Goal: Navigation & Orientation: Find specific page/section

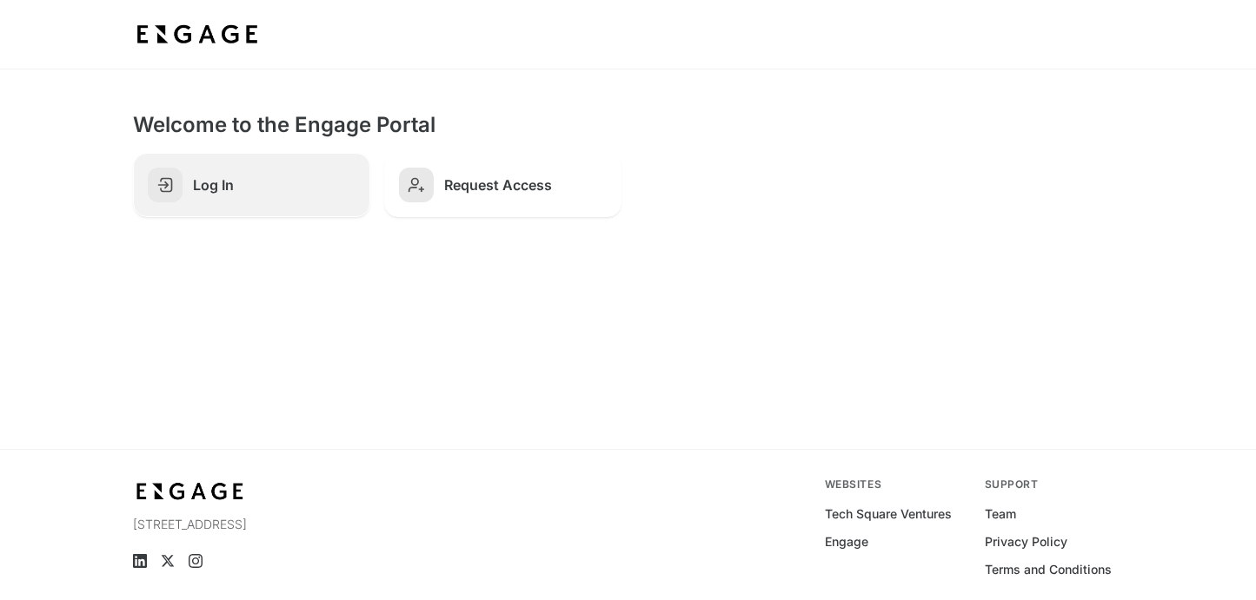
click at [277, 205] on link "Log In" at bounding box center [251, 185] width 237 height 64
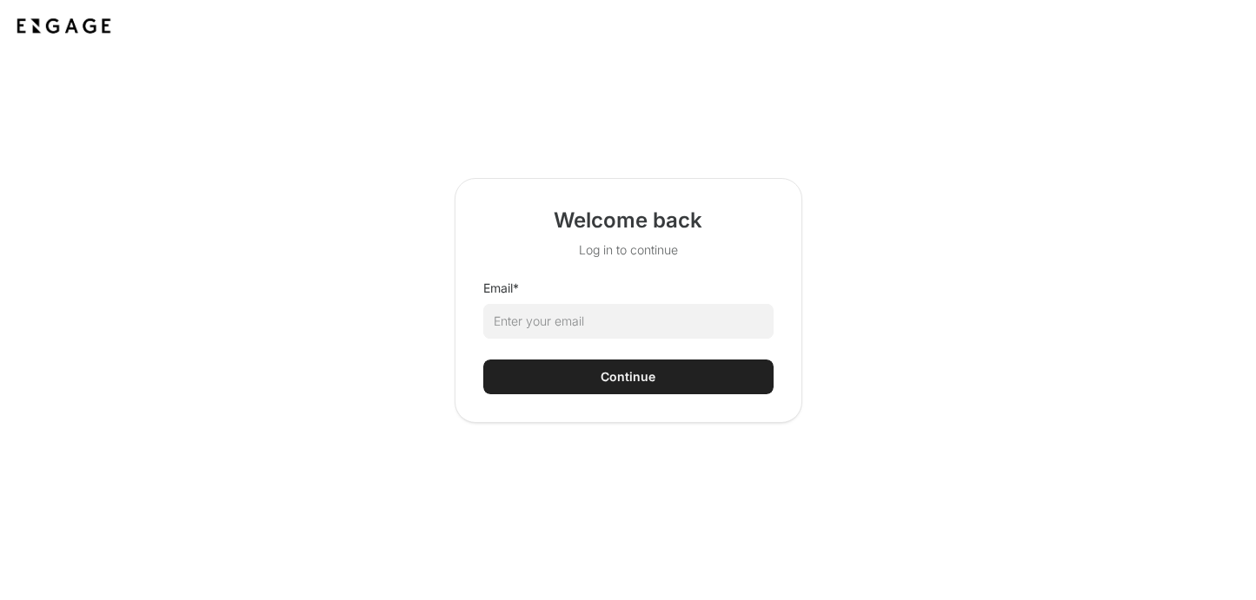
click at [572, 332] on html "Welcome back Log in to continue Email * Continue" at bounding box center [628, 300] width 1256 height 600
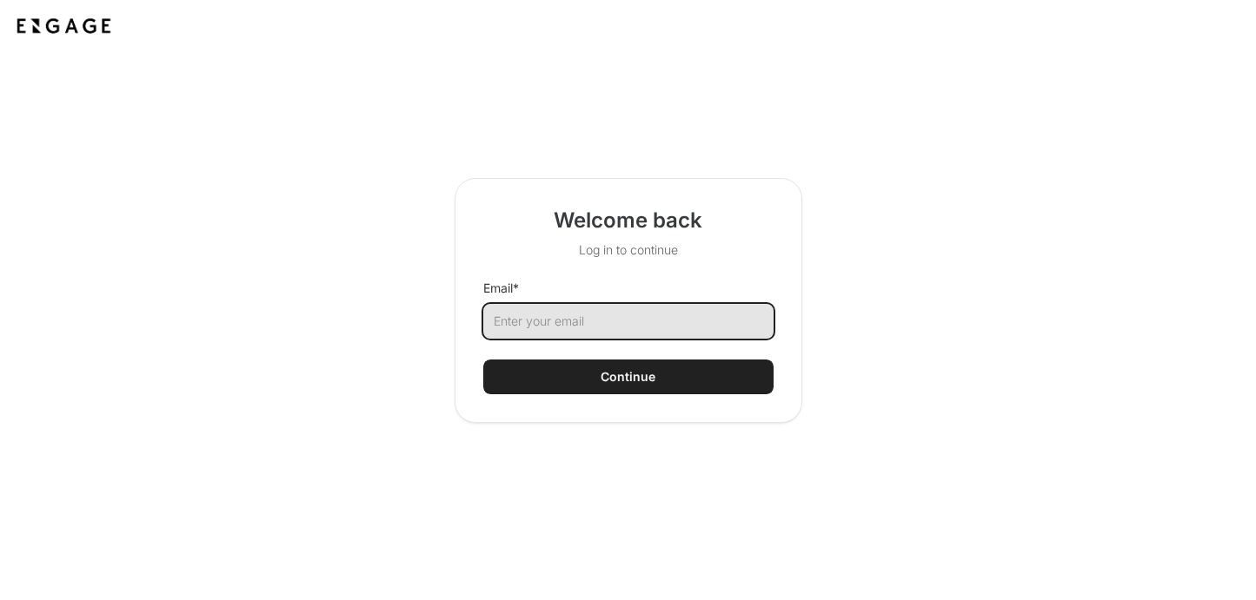
click at [567, 320] on input "Email *" at bounding box center [628, 321] width 290 height 35
type input "maddiegrohrer@gmail.com"
click at [589, 323] on input "maddiegrohrer@gmail.com" at bounding box center [628, 321] width 290 height 35
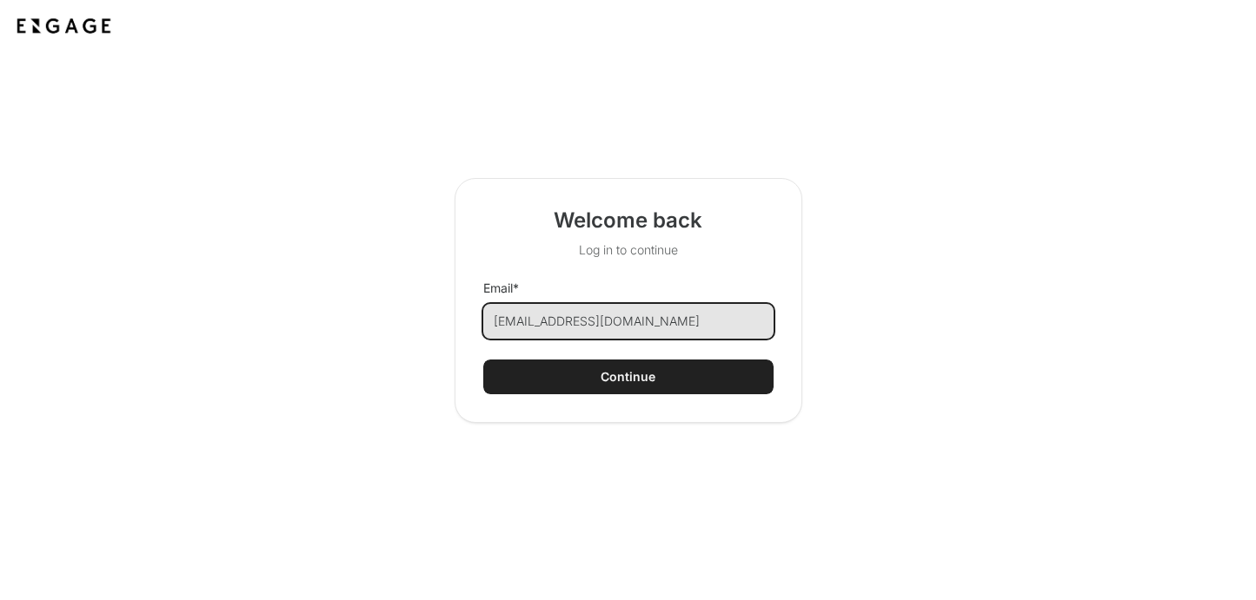
type input "maddie@engage.vc"
click at [483, 360] on button "Continue" at bounding box center [628, 377] width 290 height 35
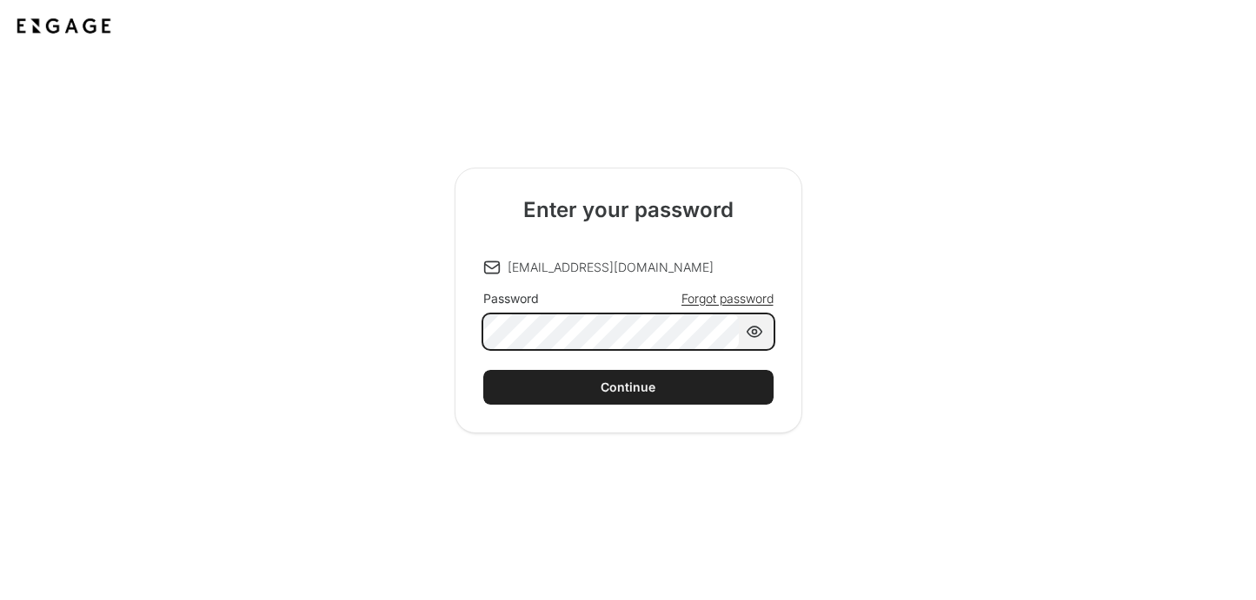
click at [483, 370] on button "Continue" at bounding box center [628, 387] width 290 height 35
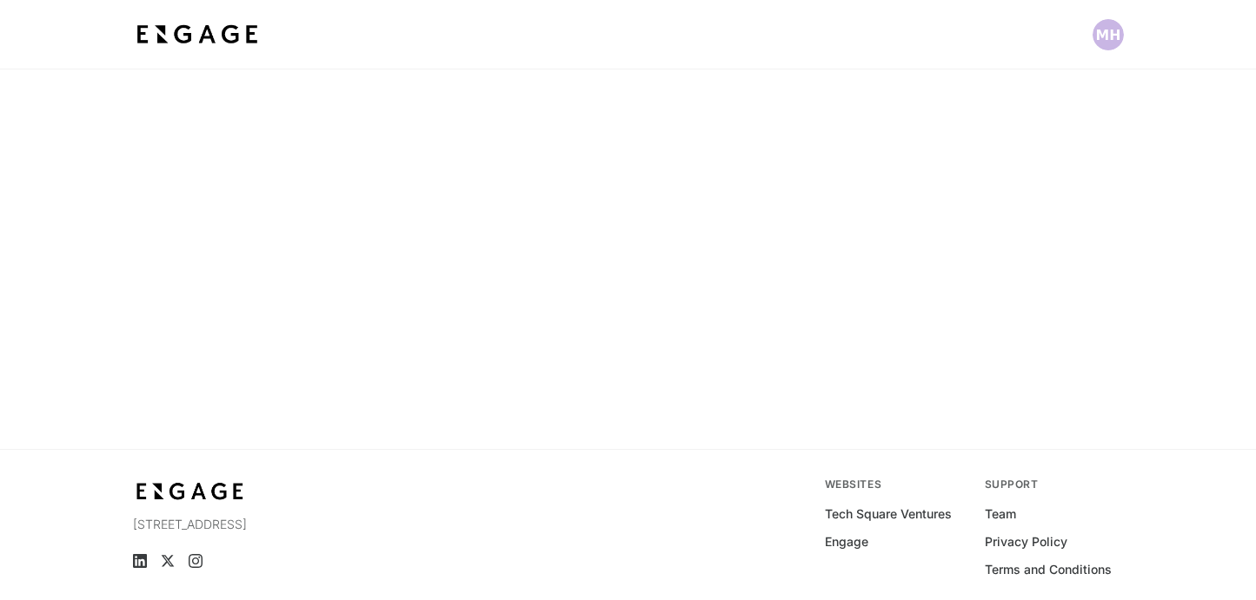
click at [745, 325] on html "75 5th St NW, Suite 2100 Atlanta, GA 30308 Websites Tech Square Ventures Engage…" at bounding box center [628, 335] width 1256 height 670
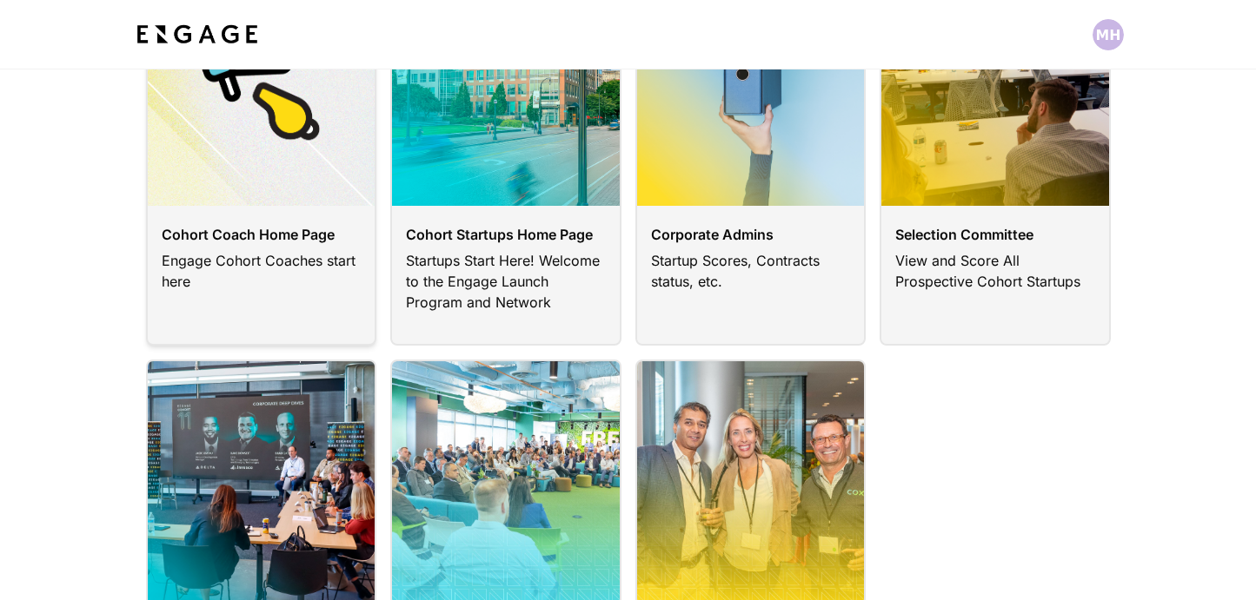
scroll to position [231, 0]
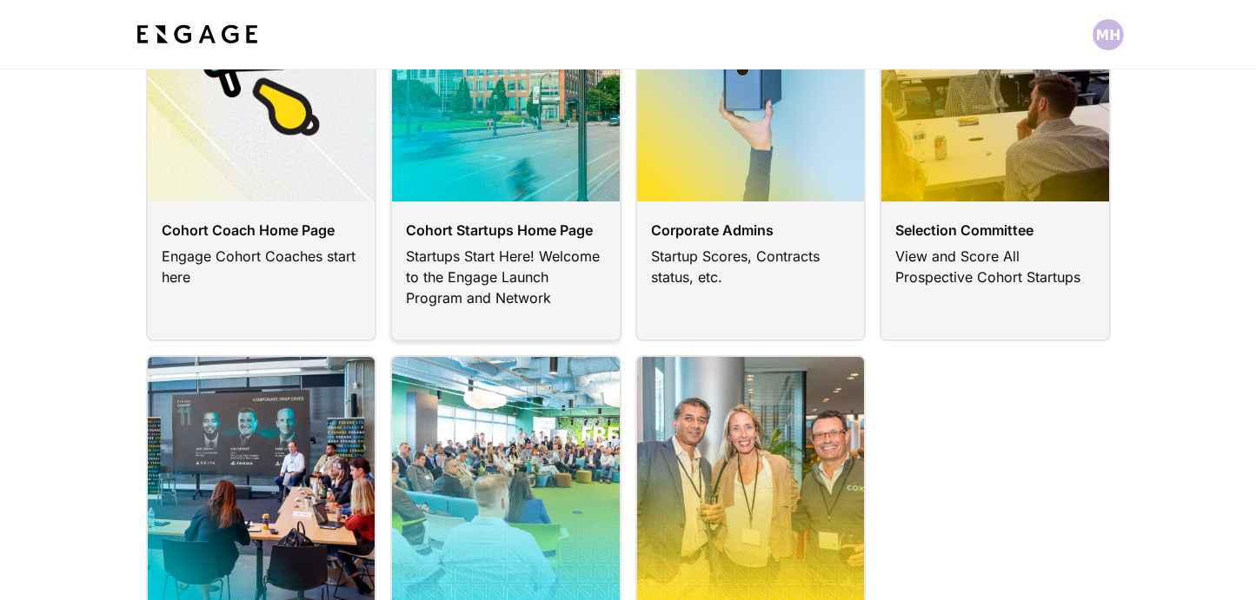
click at [496, 267] on link at bounding box center [505, 132] width 231 height 420
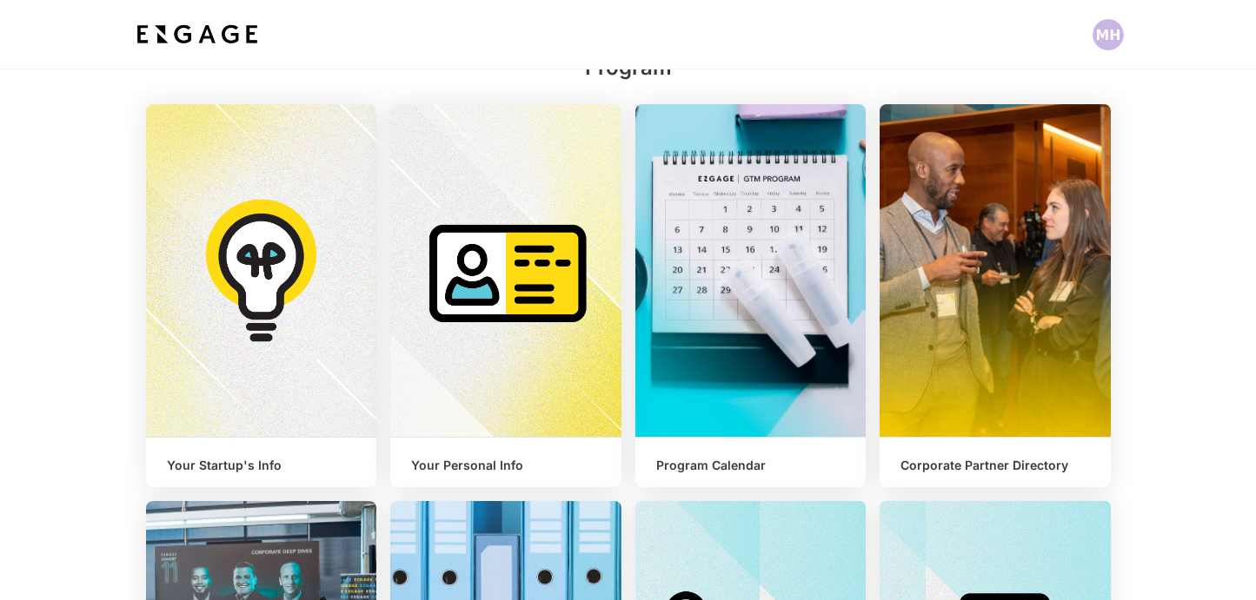
scroll to position [281, 0]
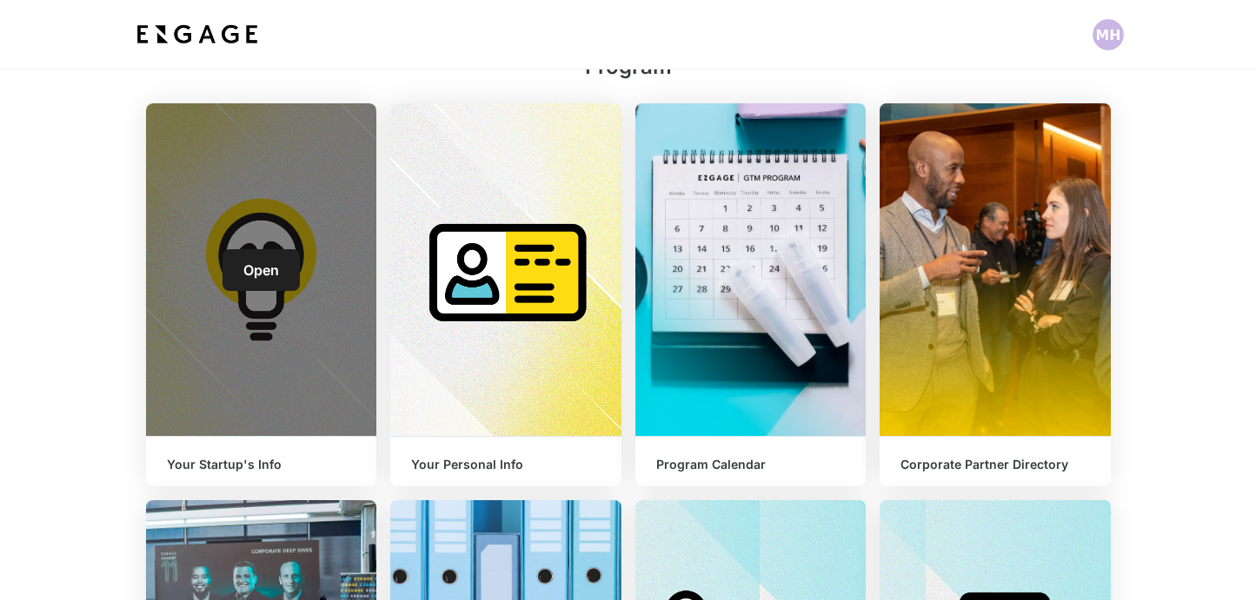
click at [282, 271] on link "Open" at bounding box center [260, 270] width 77 height 42
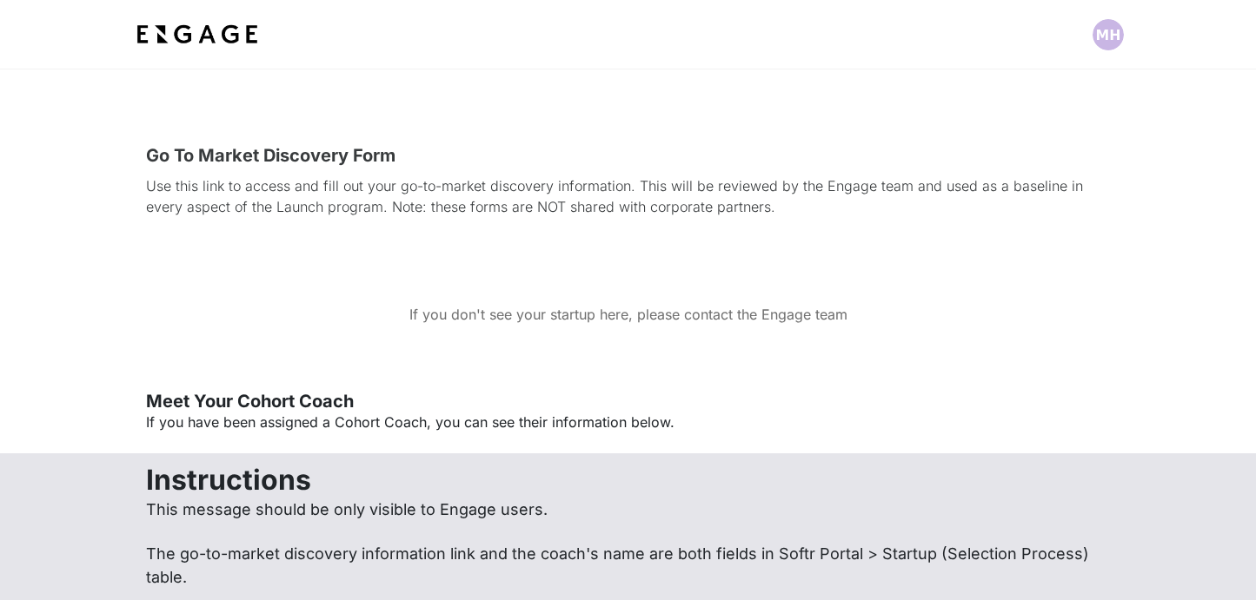
scroll to position [600, 0]
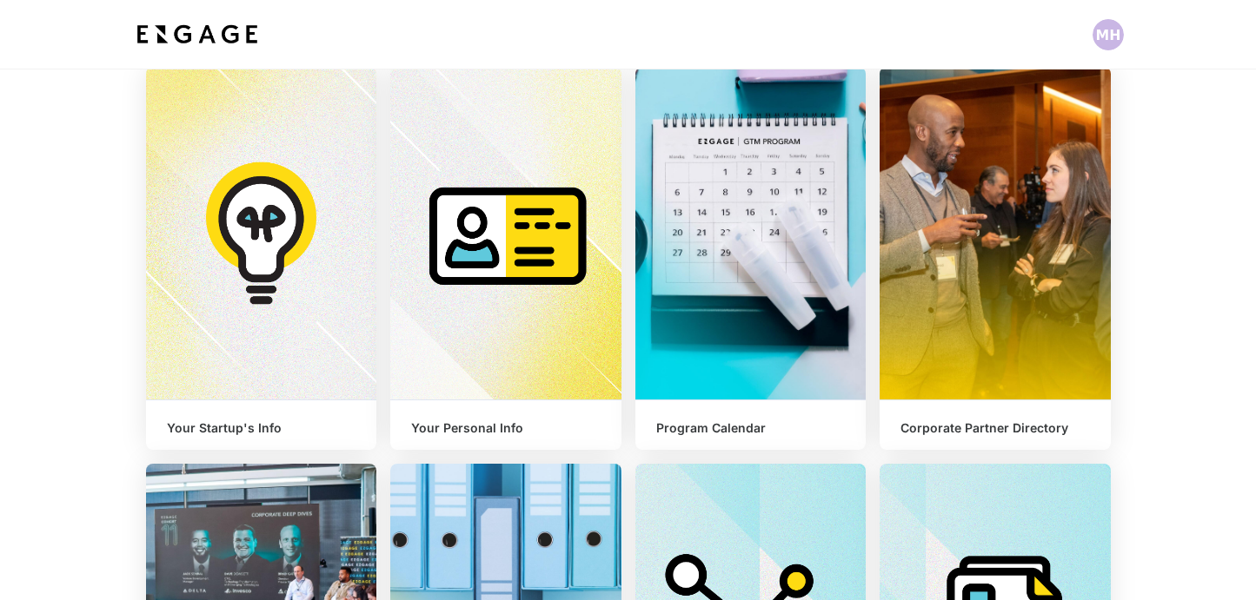
scroll to position [324, 0]
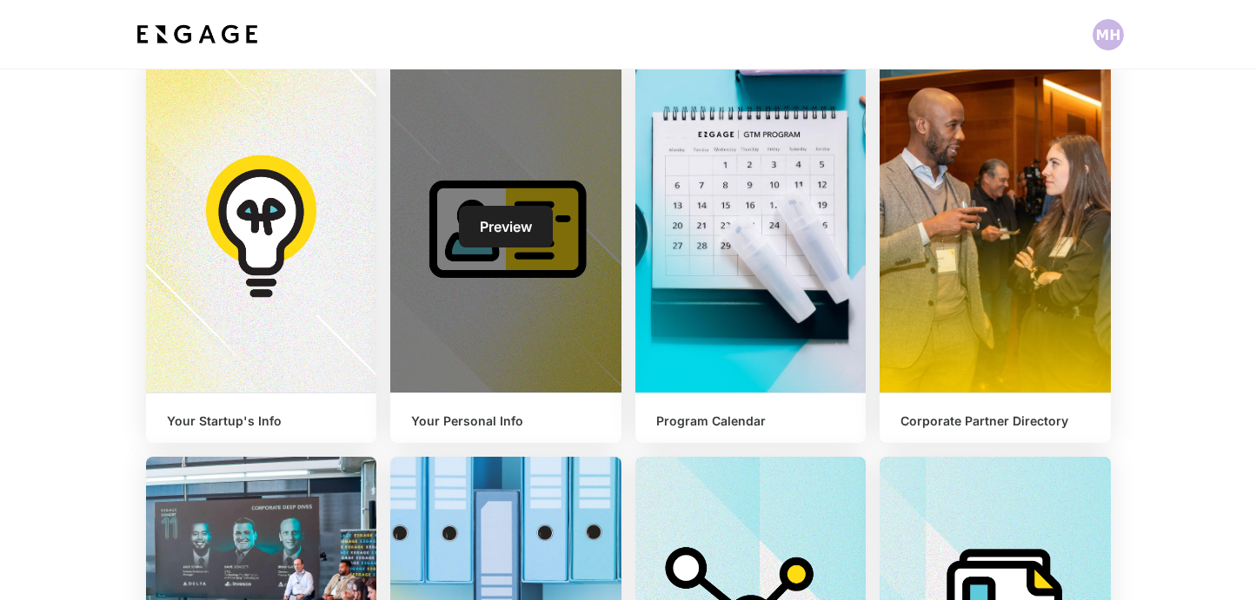
click at [507, 216] on link "Preview" at bounding box center [506, 227] width 94 height 42
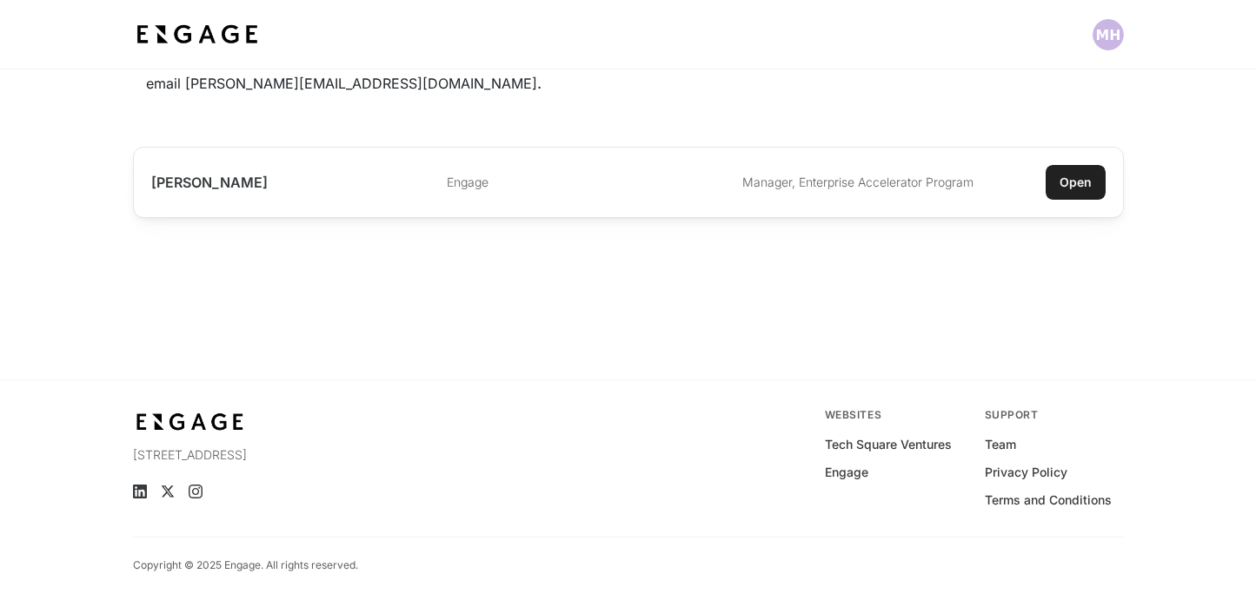
scroll to position [16, 0]
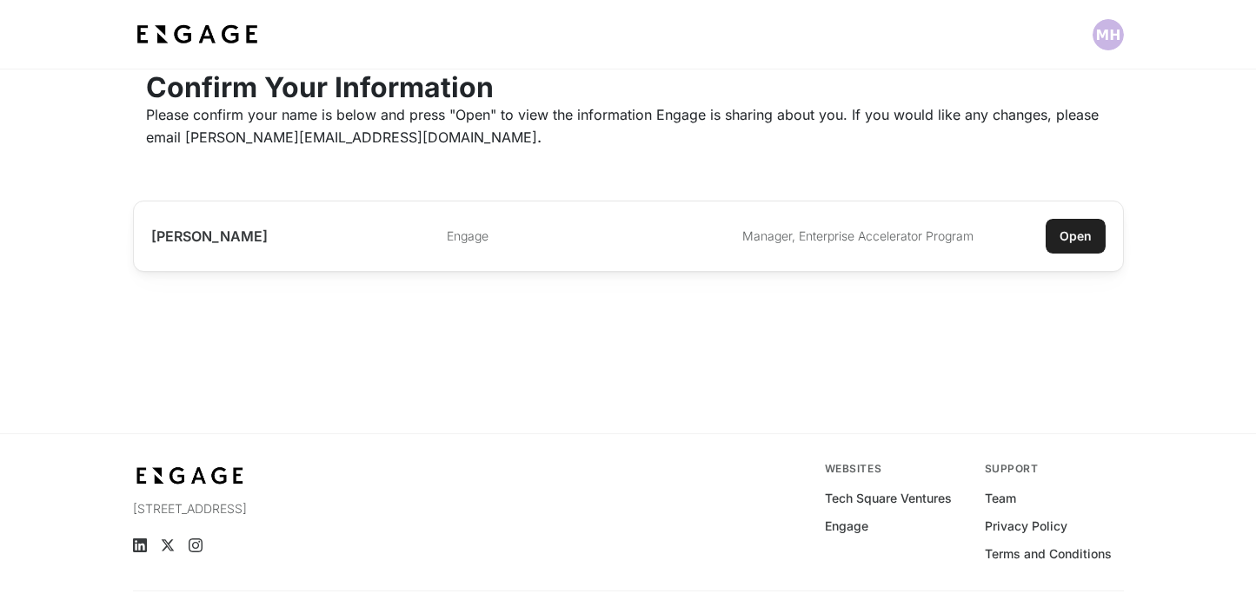
click at [1077, 243] on div "Open" at bounding box center [1075, 236] width 32 height 17
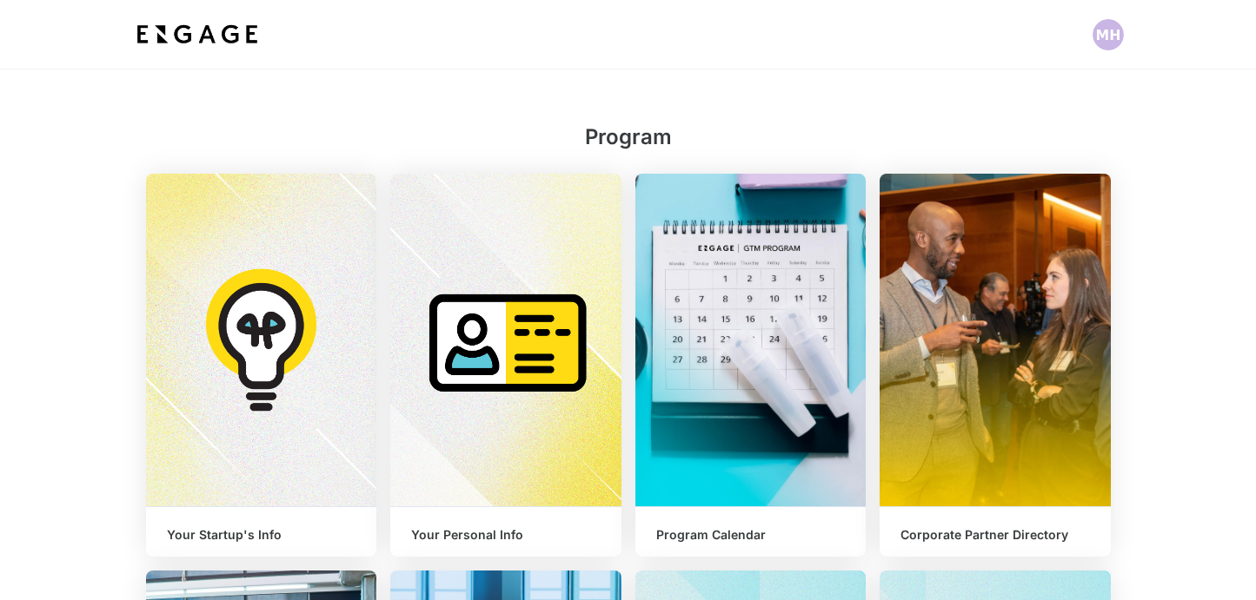
scroll to position [215, 0]
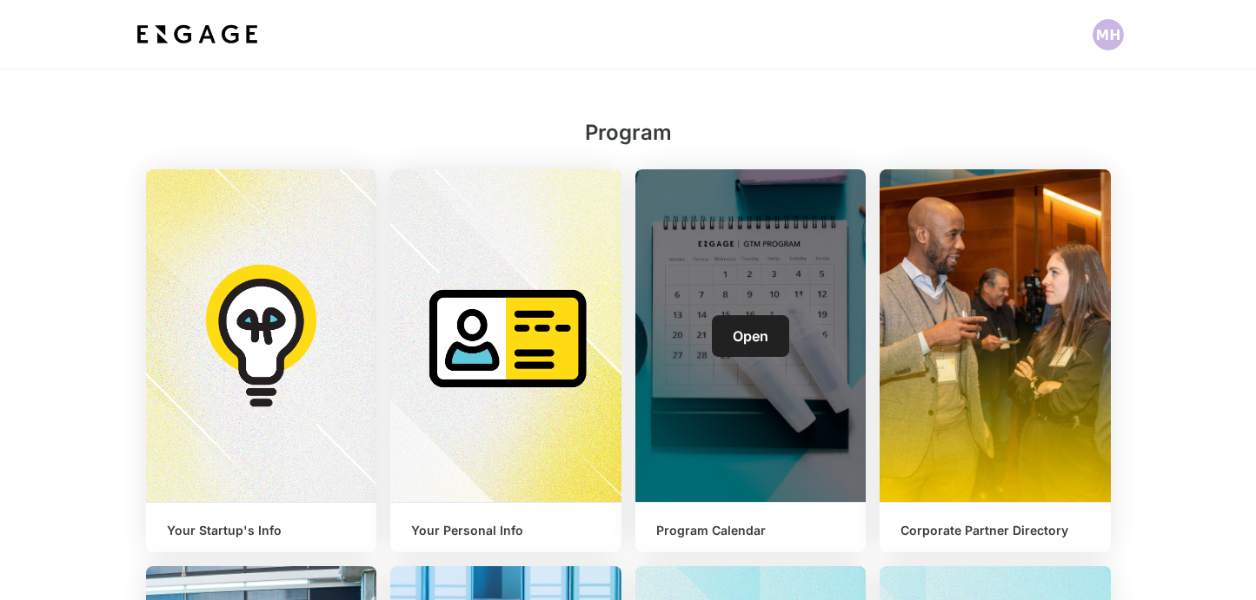
click at [747, 335] on span "Open" at bounding box center [751, 336] width 36 height 17
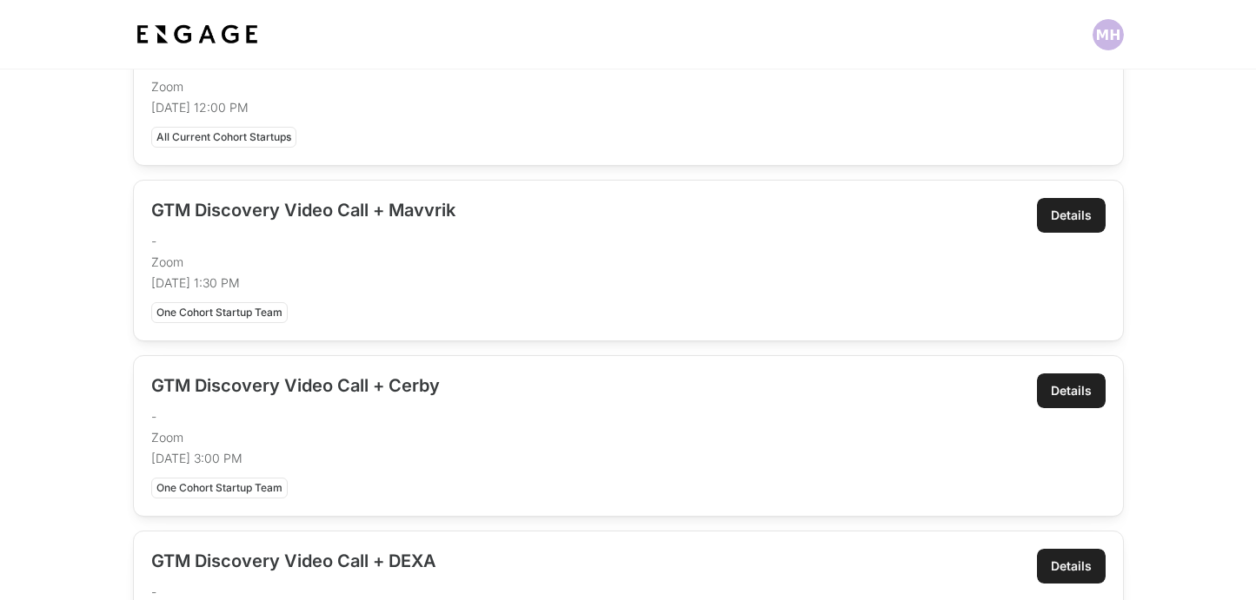
scroll to position [88, 0]
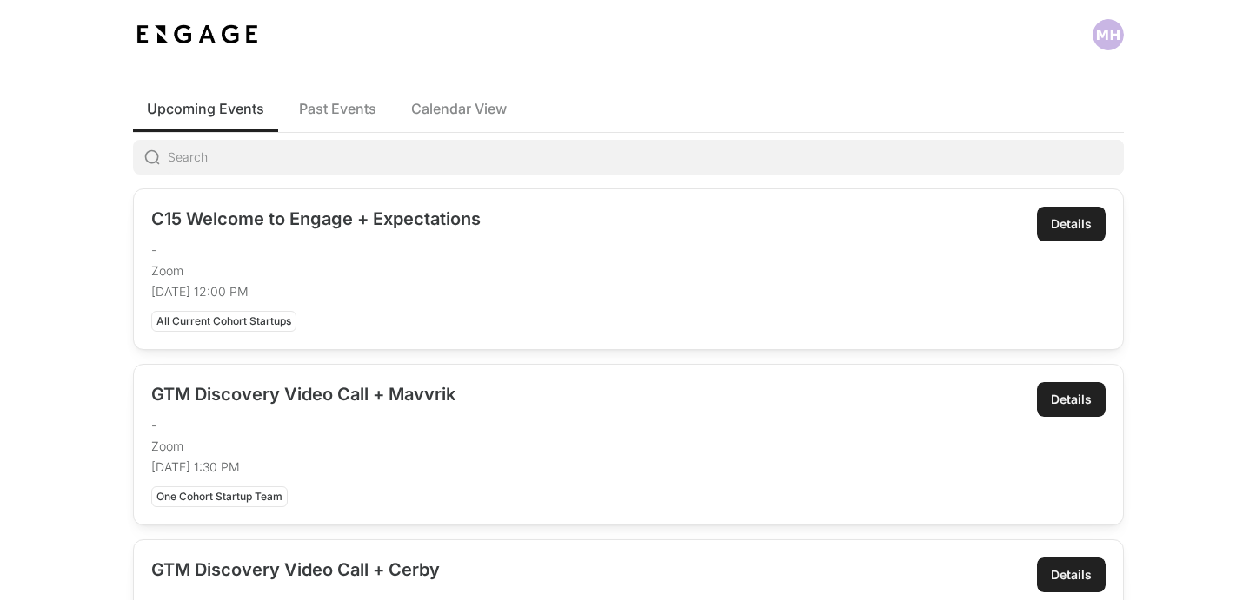
click at [257, 258] on link "Open" at bounding box center [628, 269] width 989 height 160
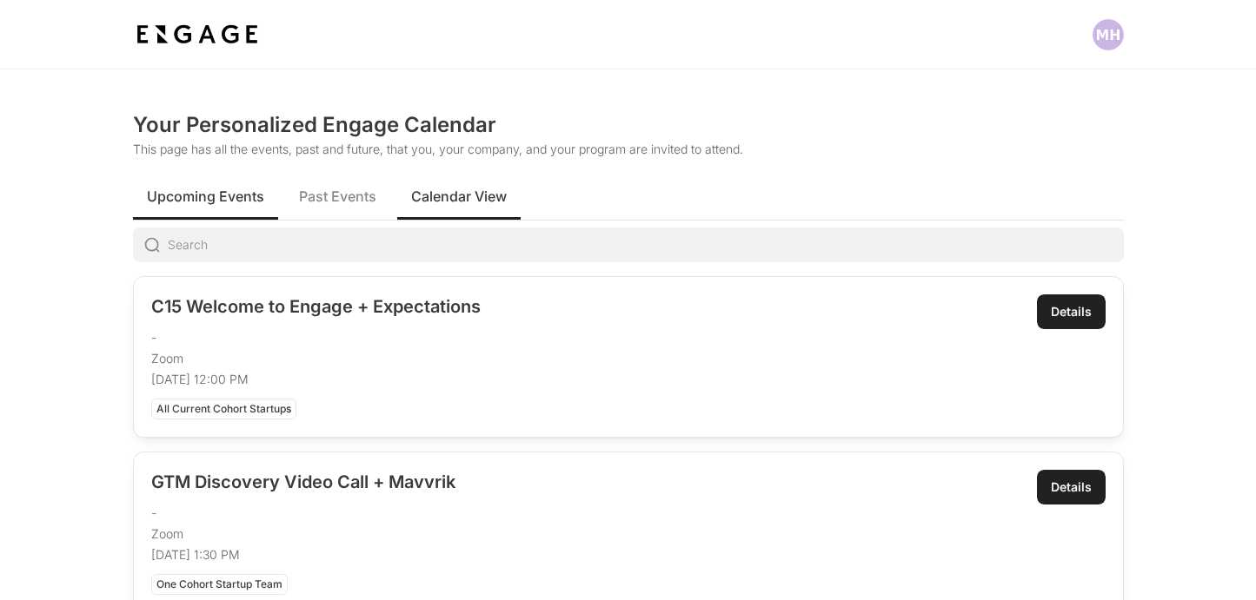
click at [454, 200] on span "Calendar View" at bounding box center [459, 196] width 96 height 21
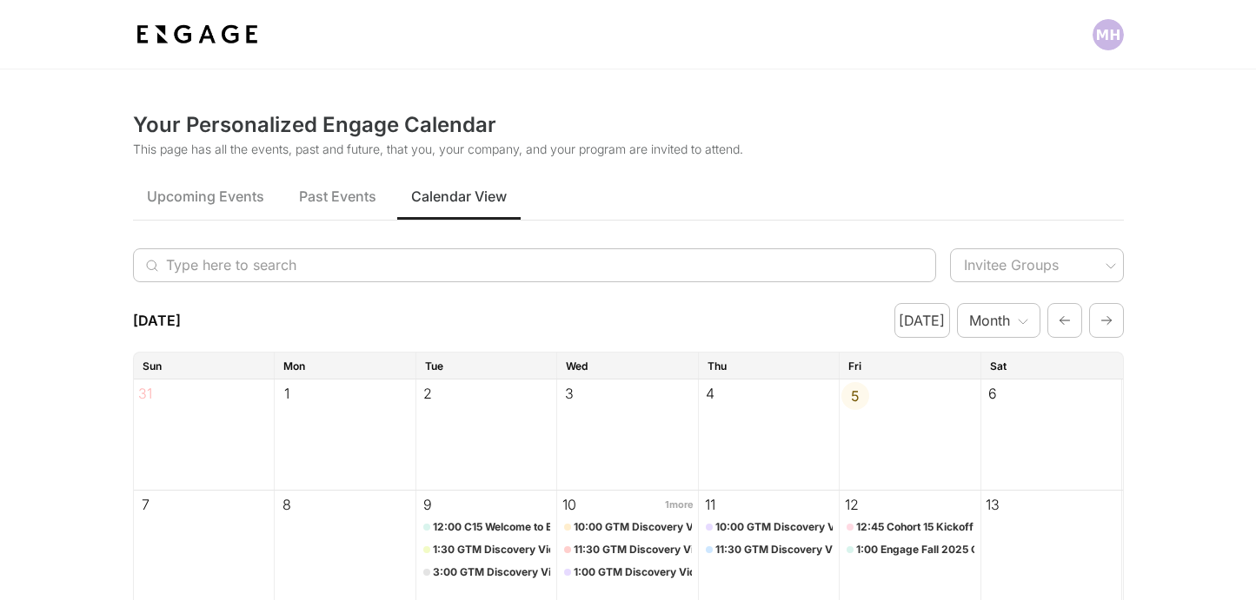
click at [172, 31] on img at bounding box center [197, 34] width 129 height 31
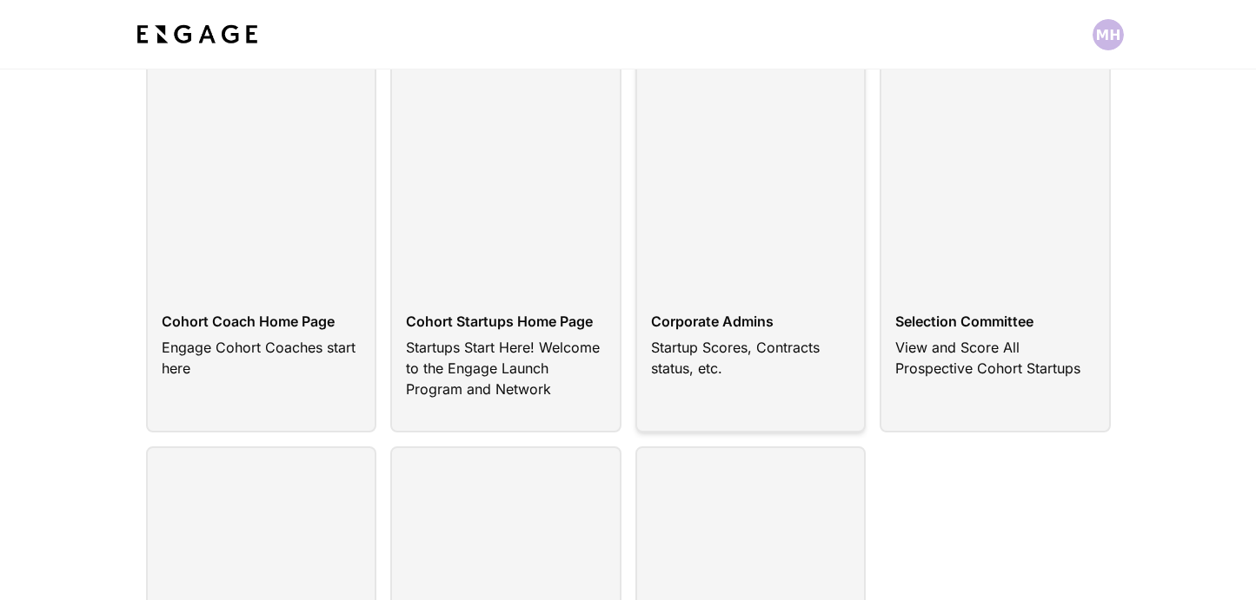
scroll to position [136, 0]
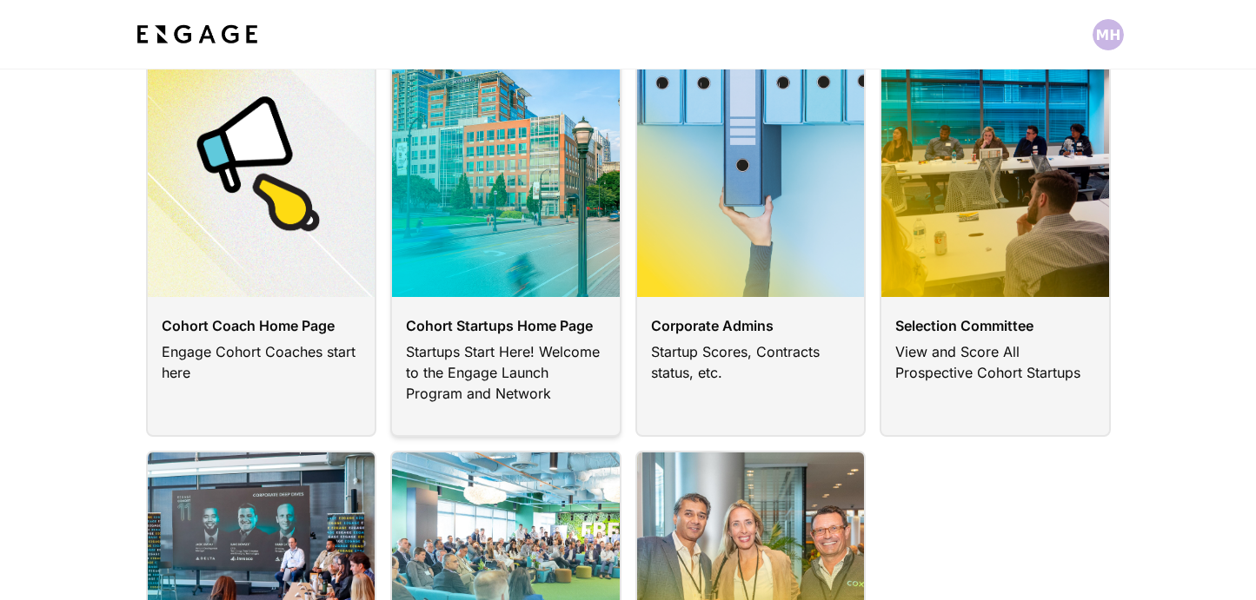
click at [481, 266] on link at bounding box center [505, 227] width 231 height 420
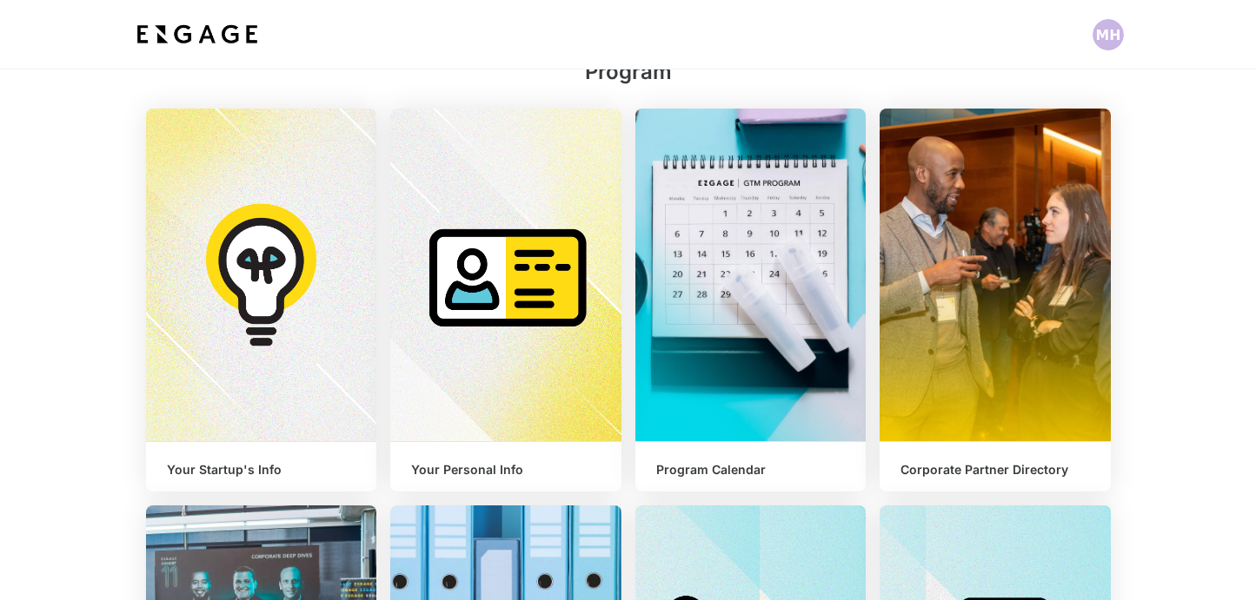
scroll to position [302, 0]
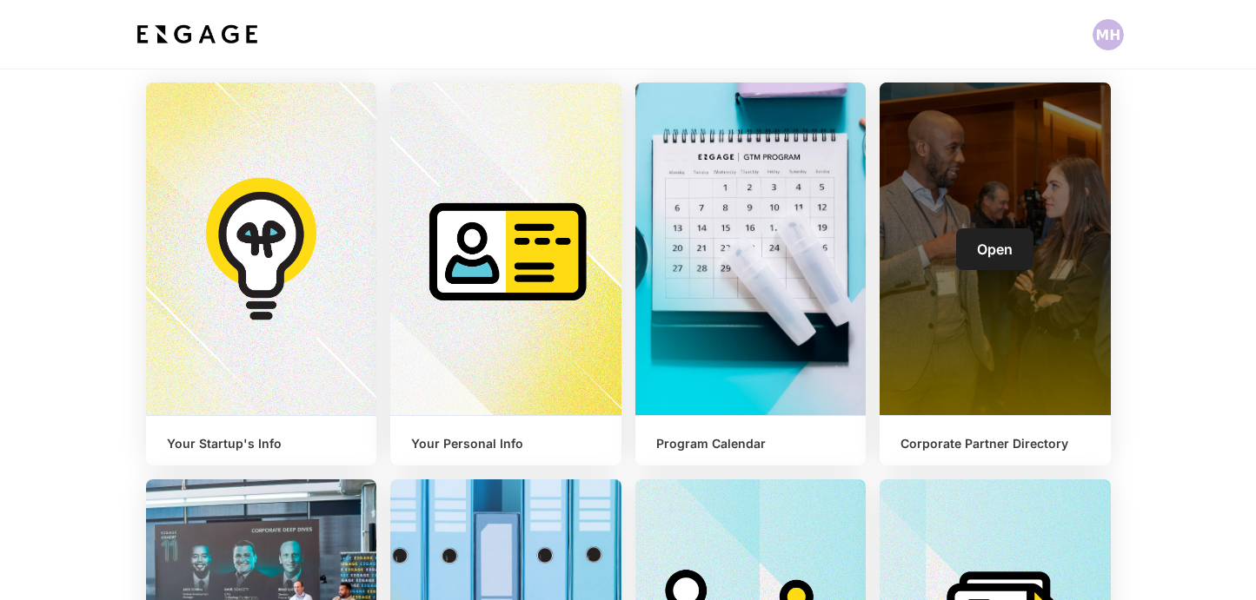
click at [1001, 234] on link "Open" at bounding box center [994, 250] width 77 height 42
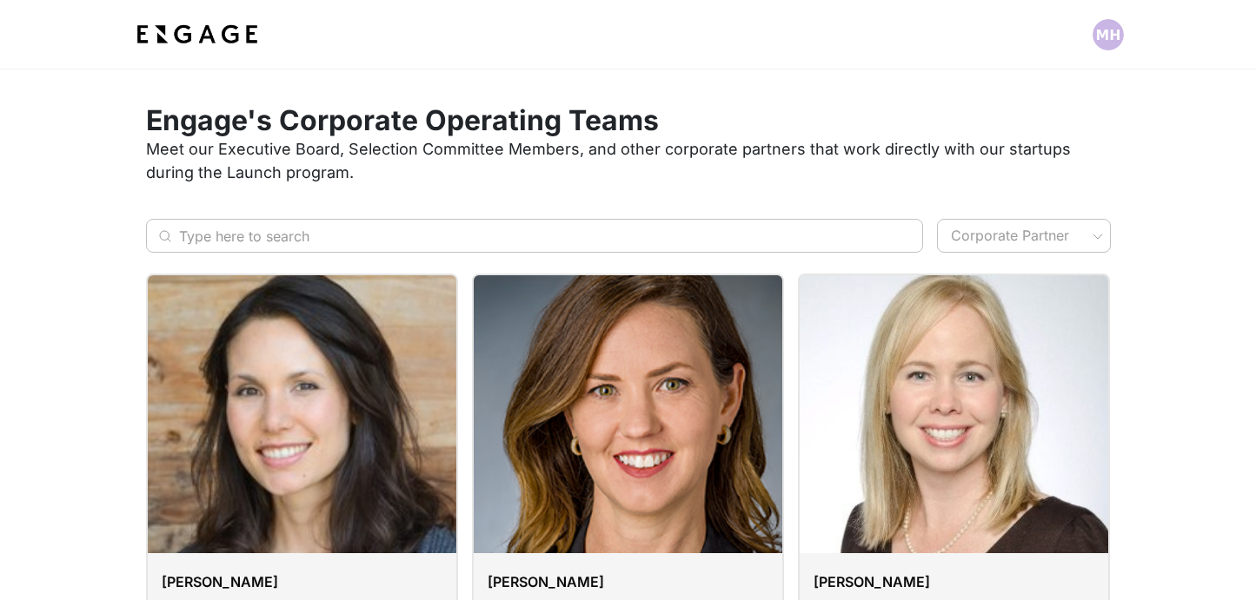
click at [168, 35] on img at bounding box center [197, 34] width 129 height 31
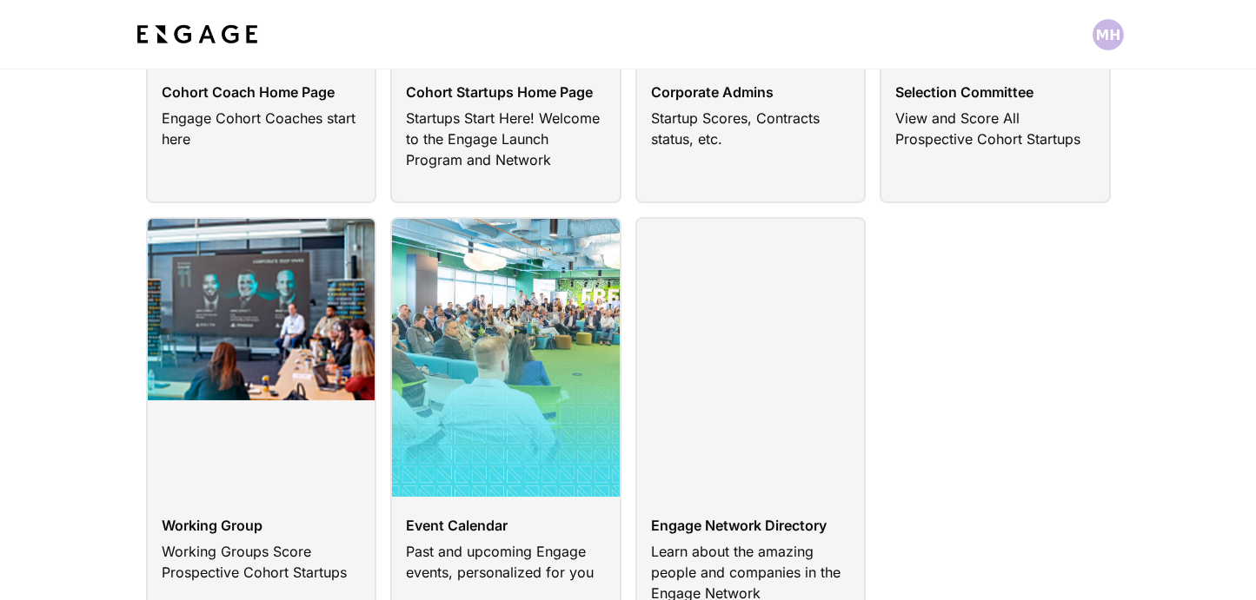
scroll to position [417, 0]
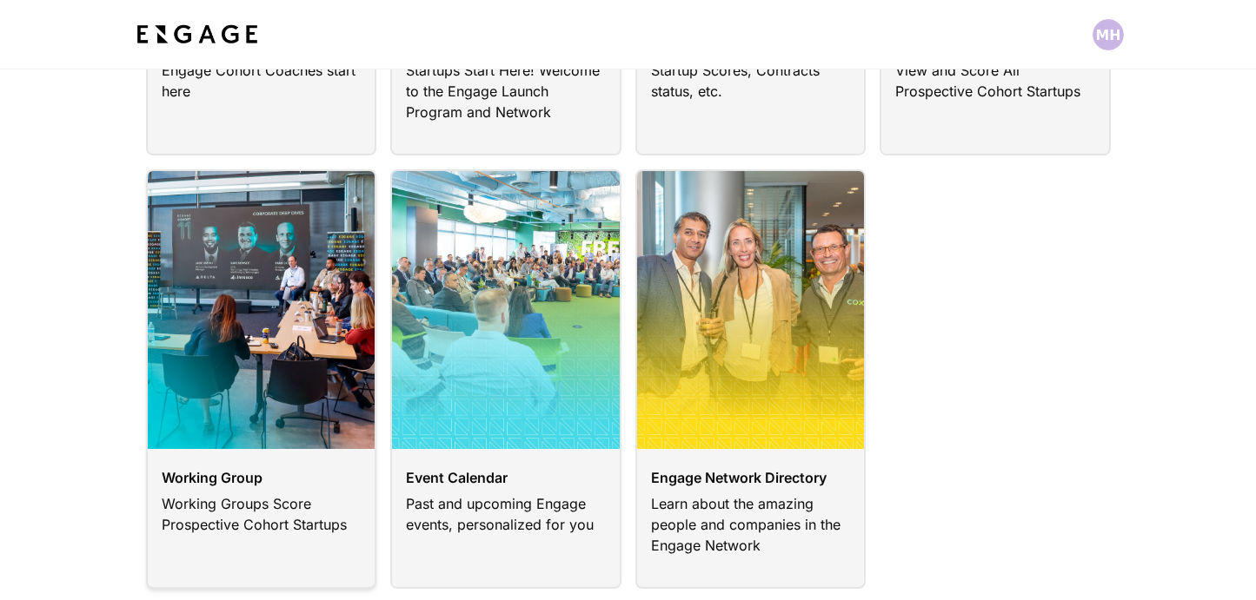
click at [268, 322] on link at bounding box center [261, 379] width 231 height 420
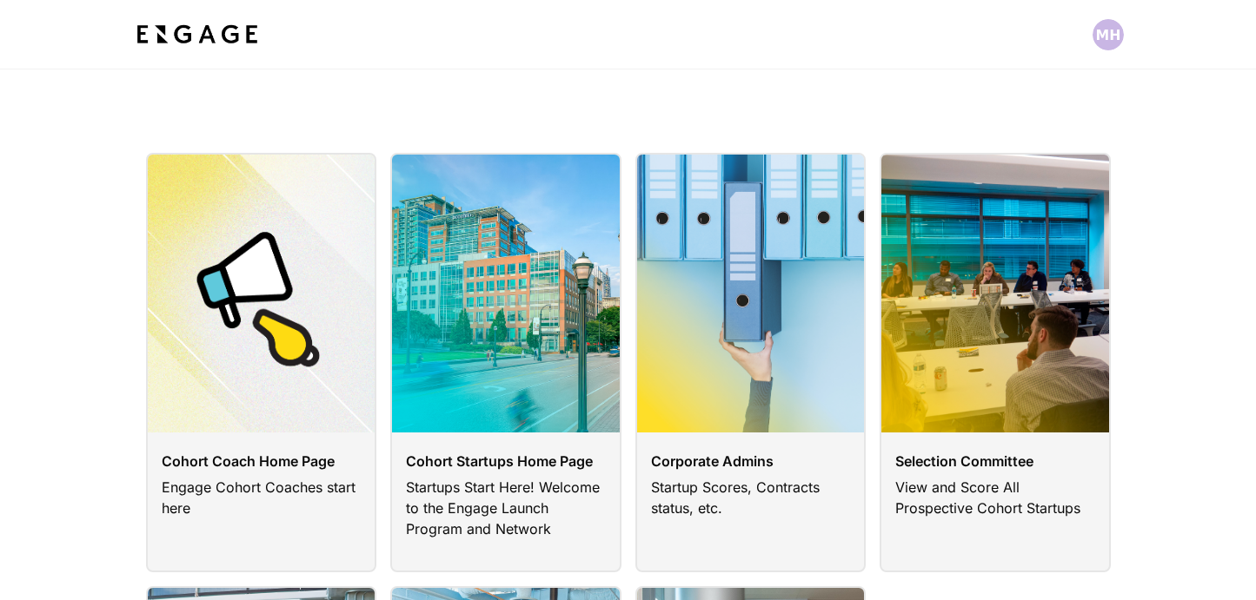
click at [488, 337] on link at bounding box center [505, 363] width 231 height 420
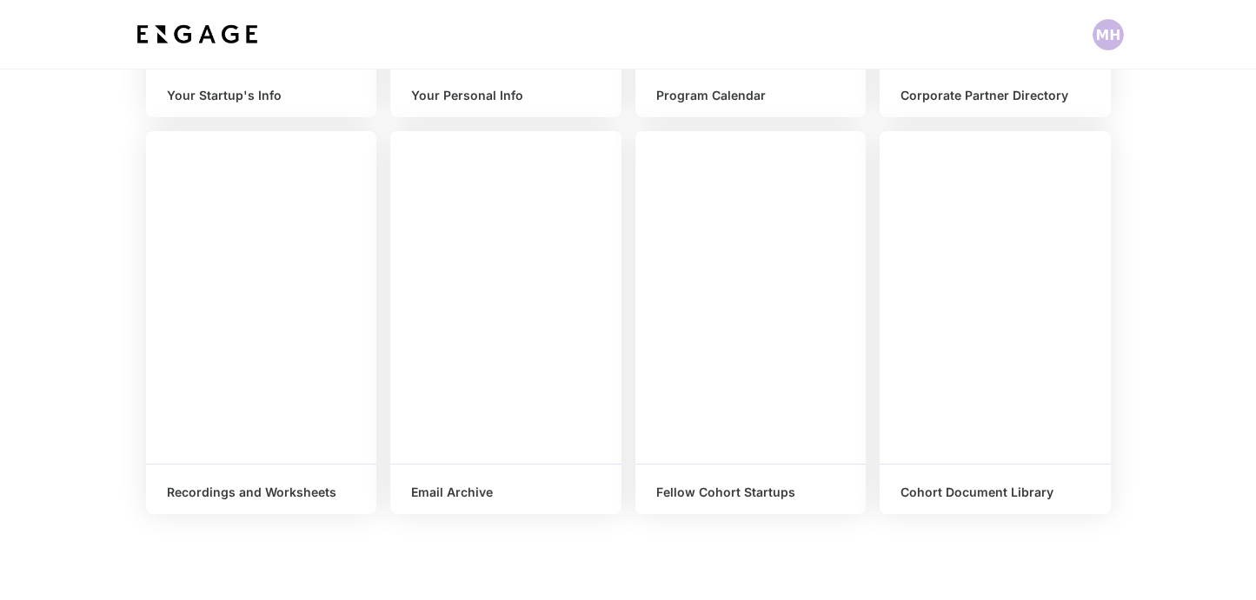
scroll to position [652, 0]
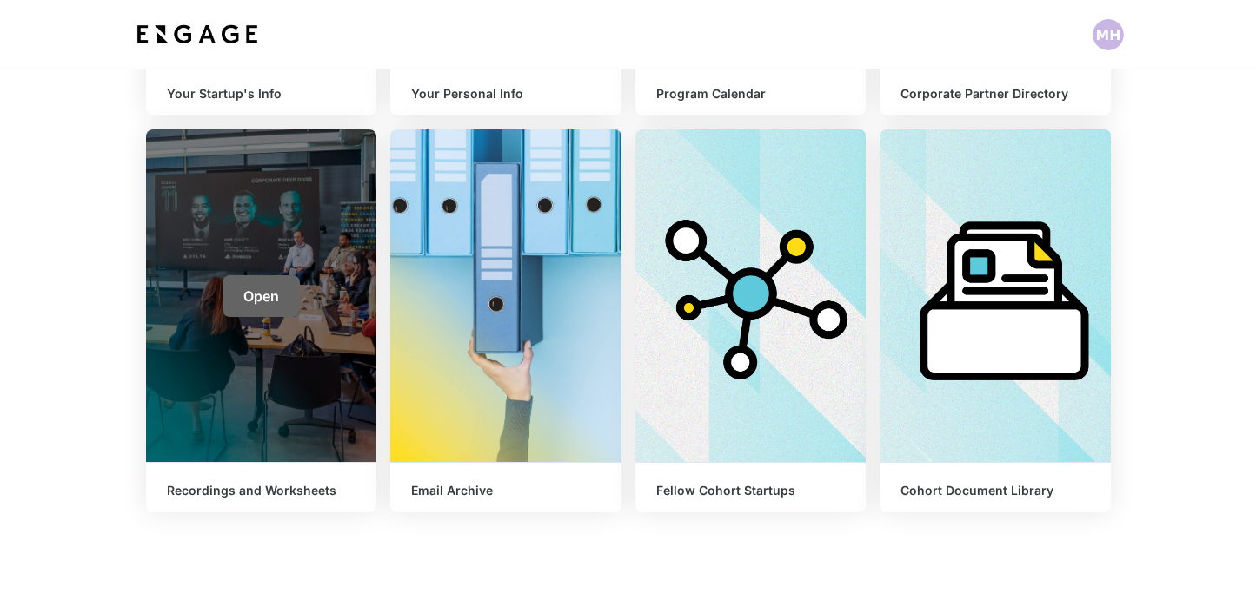
click at [255, 296] on span "Open" at bounding box center [261, 296] width 36 height 17
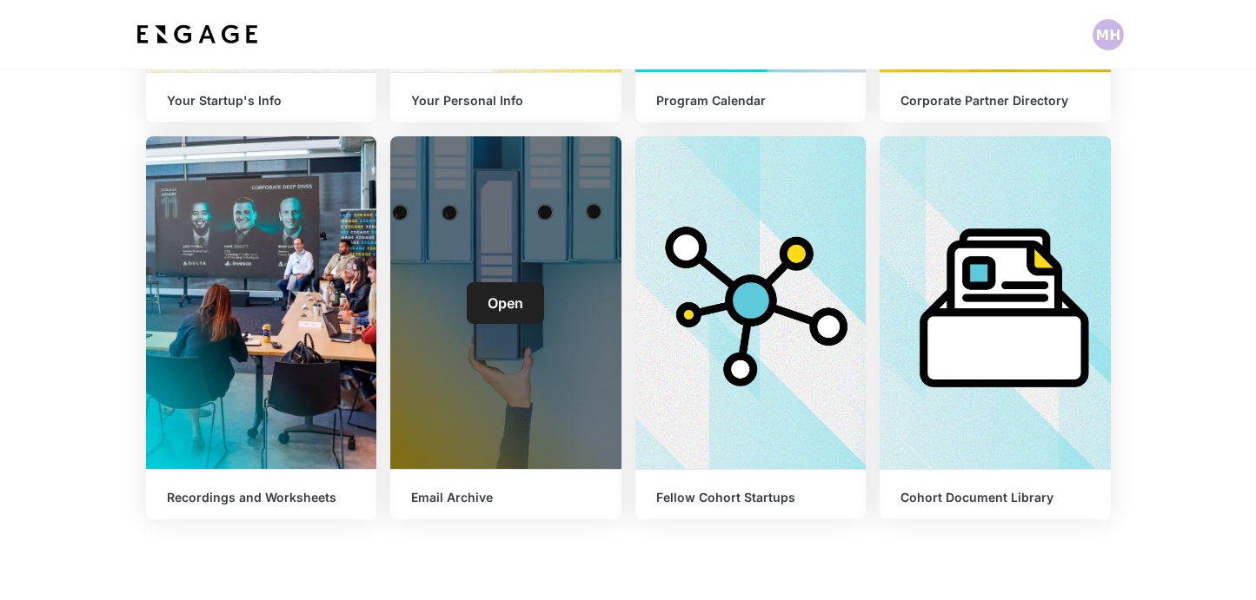
scroll to position [649, 0]
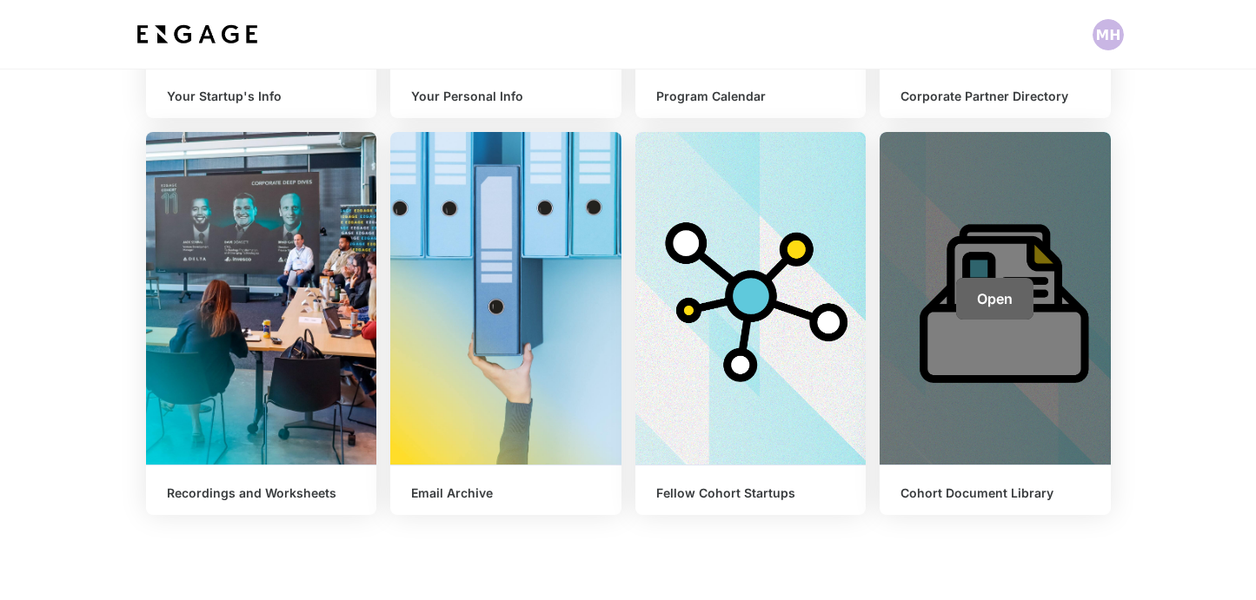
click at [998, 293] on span "Open" at bounding box center [995, 298] width 36 height 17
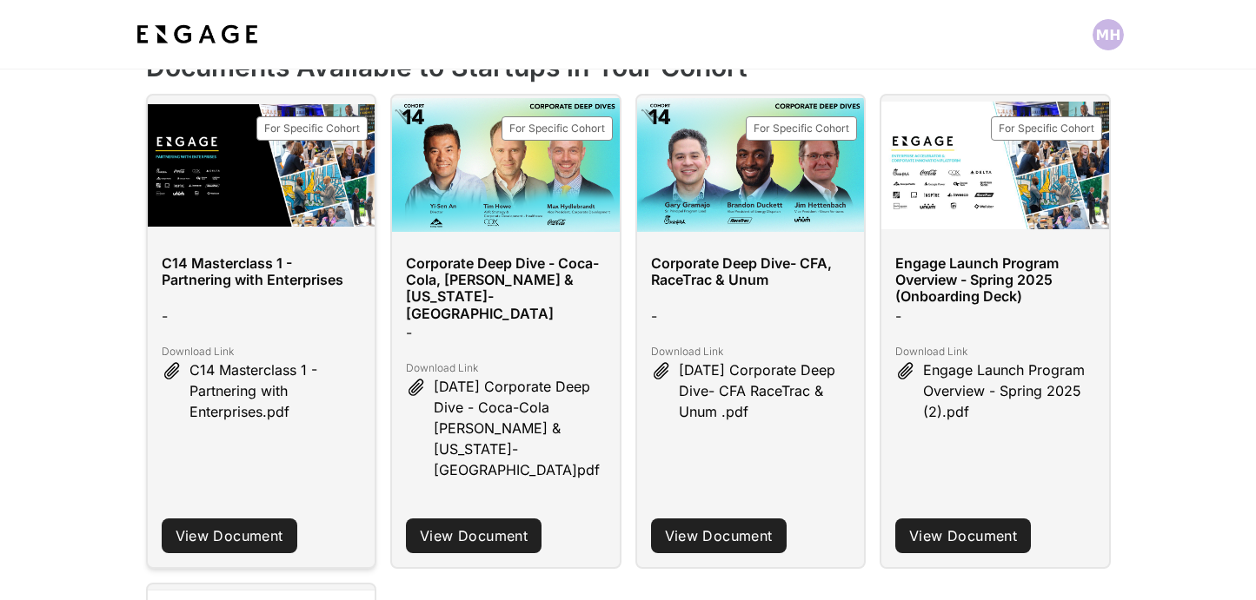
scroll to position [300, 0]
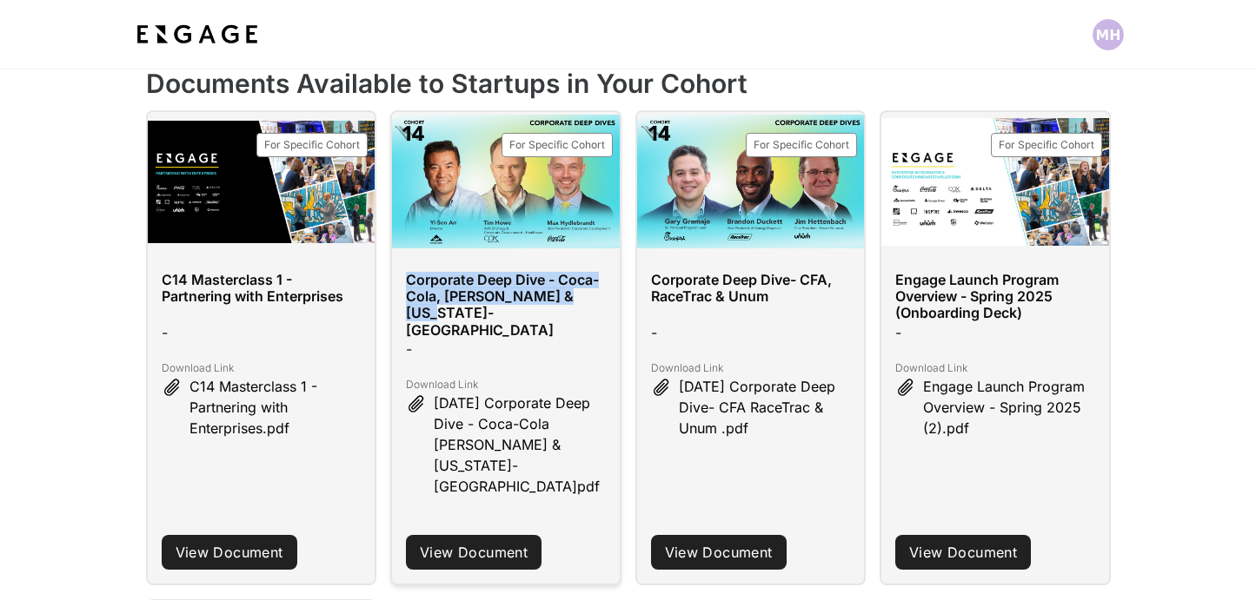
drag, startPoint x: 409, startPoint y: 278, endPoint x: 576, endPoint y: 290, distance: 167.3
click at [579, 292] on h3 "Corporate Deep Dive - Coca-Cola, Cox & Georgia-Pacific" at bounding box center [506, 305] width 200 height 67
copy h3 "Corporate Deep Dive - Coca-Cola, Cox & Georgia-Pacif"
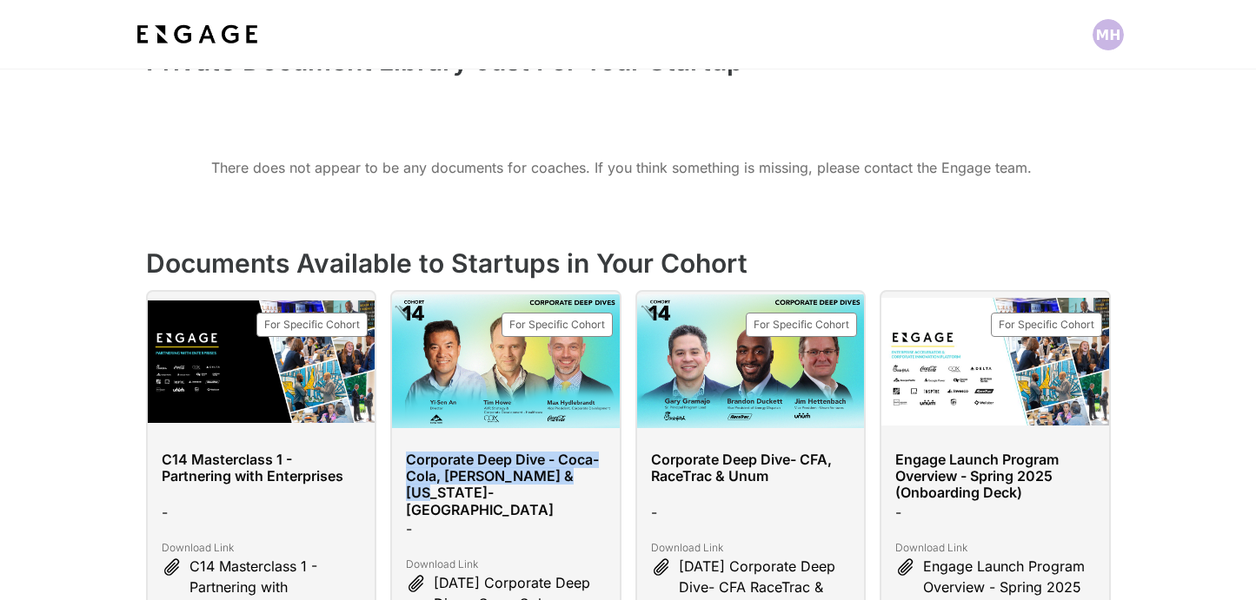
scroll to position [209, 0]
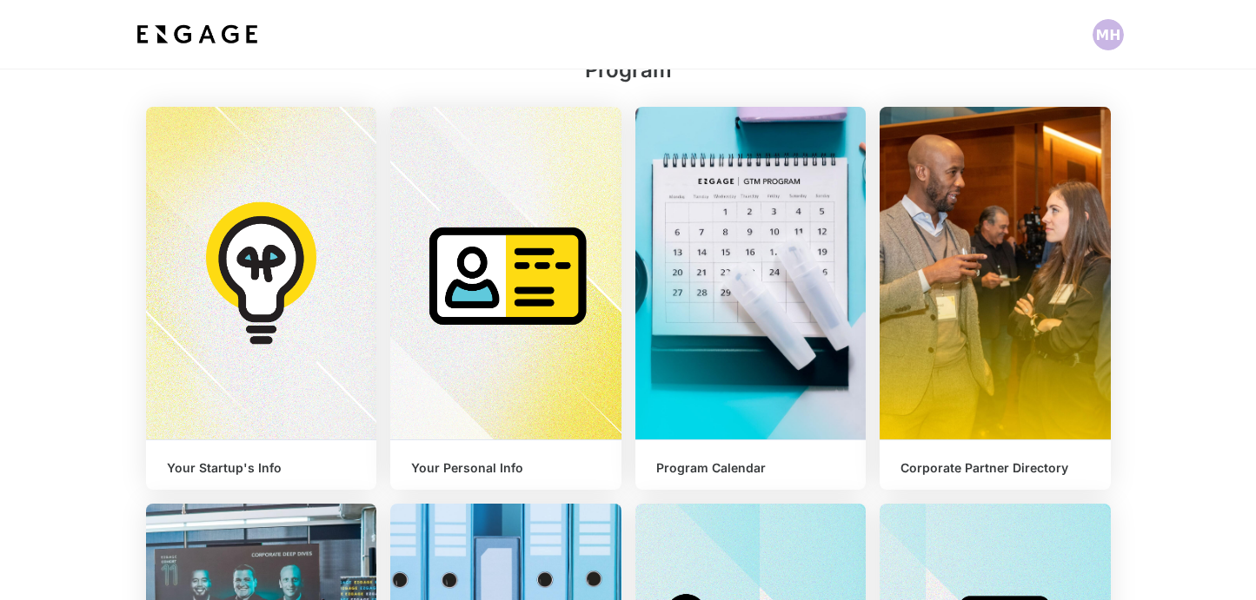
scroll to position [613, 0]
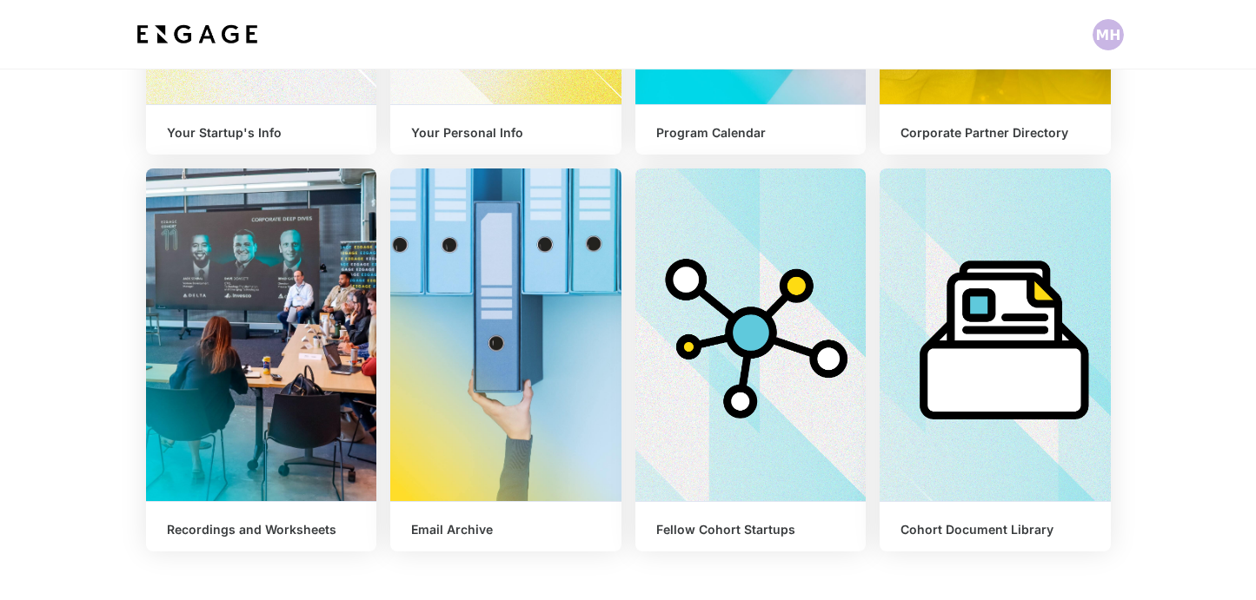
click at [252, 328] on span "Open" at bounding box center [261, 335] width 36 height 17
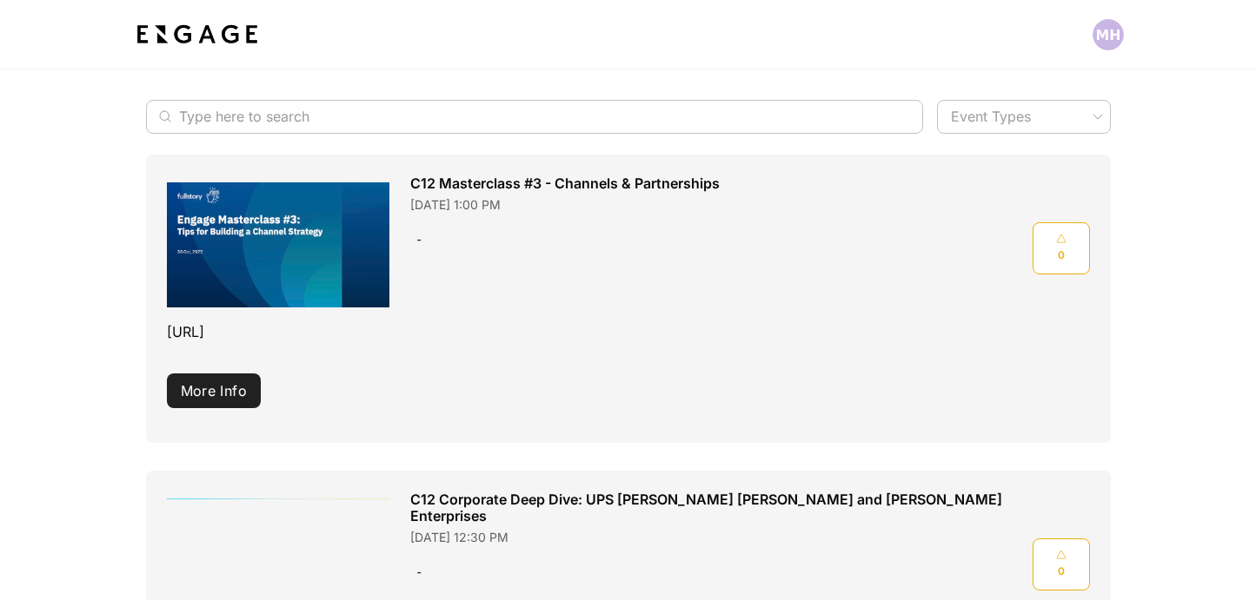
scroll to position [806, 0]
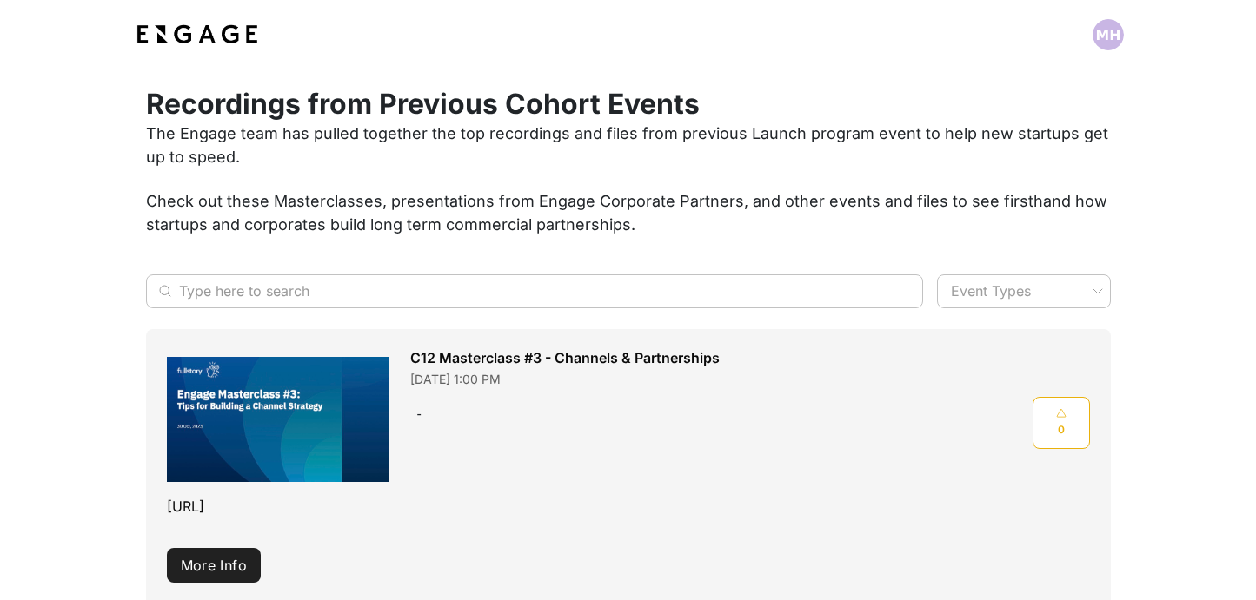
scroll to position [523, 0]
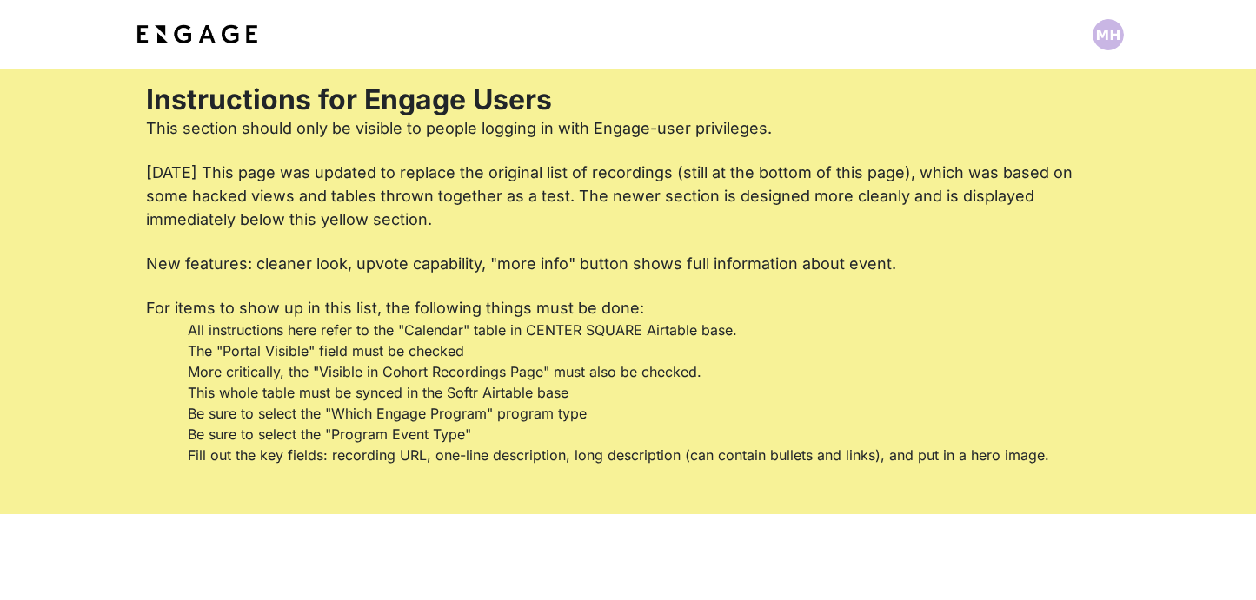
click at [217, 46] on img at bounding box center [197, 34] width 129 height 31
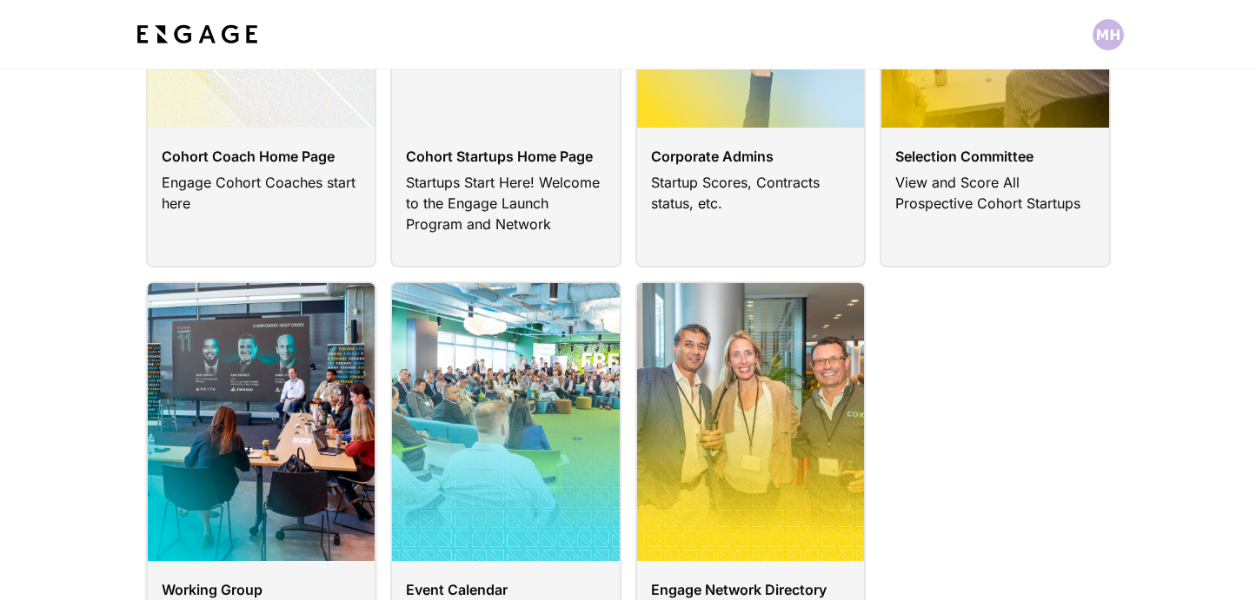
scroll to position [319, 0]
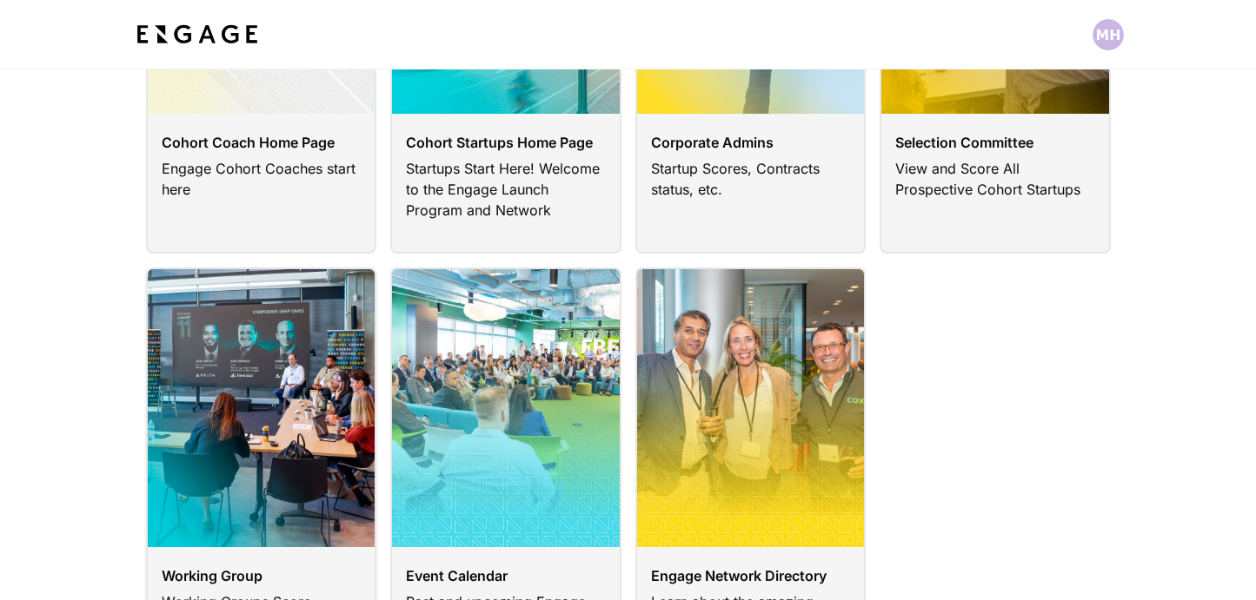
click at [213, 434] on link at bounding box center [261, 478] width 231 height 420
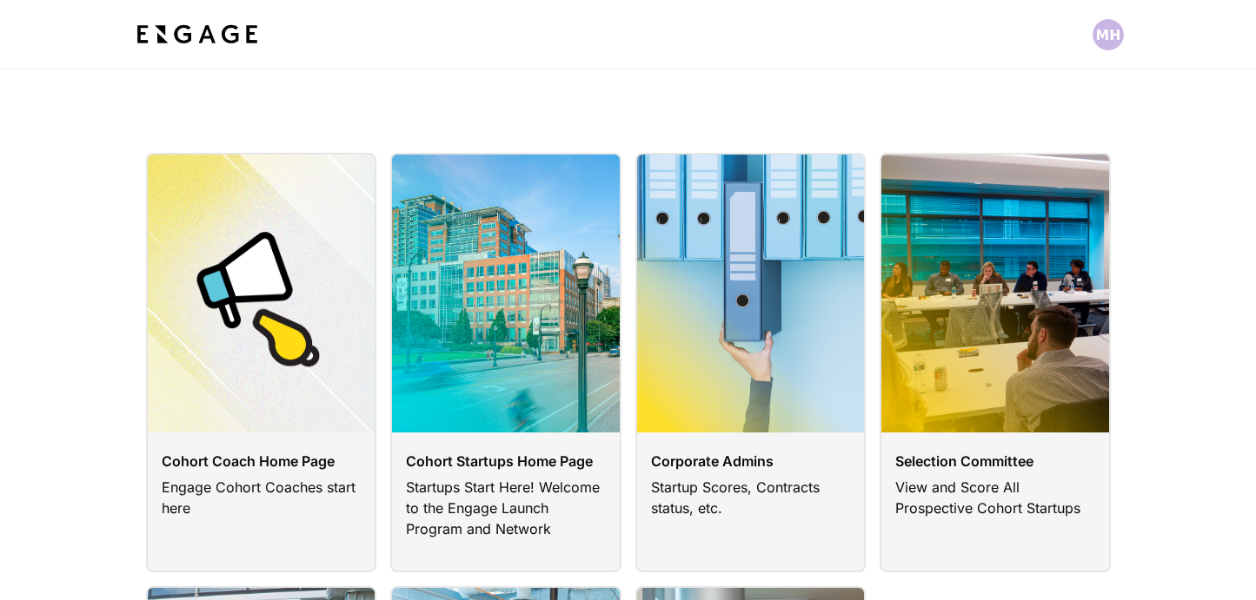
click at [460, 329] on link at bounding box center [505, 363] width 231 height 420
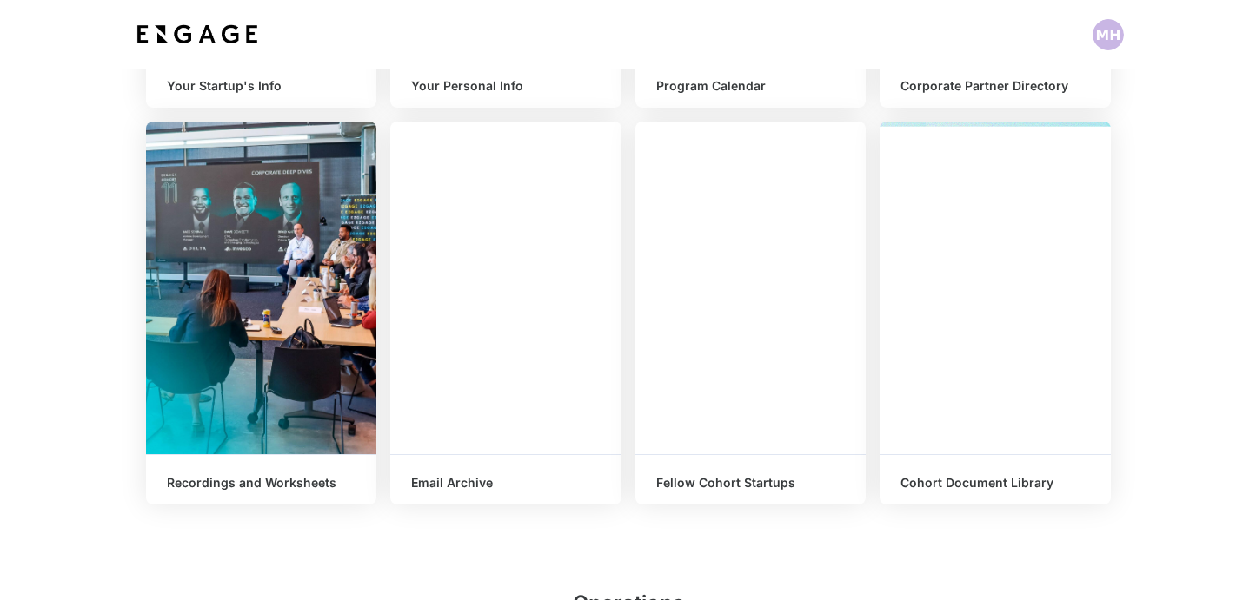
scroll to position [701, 0]
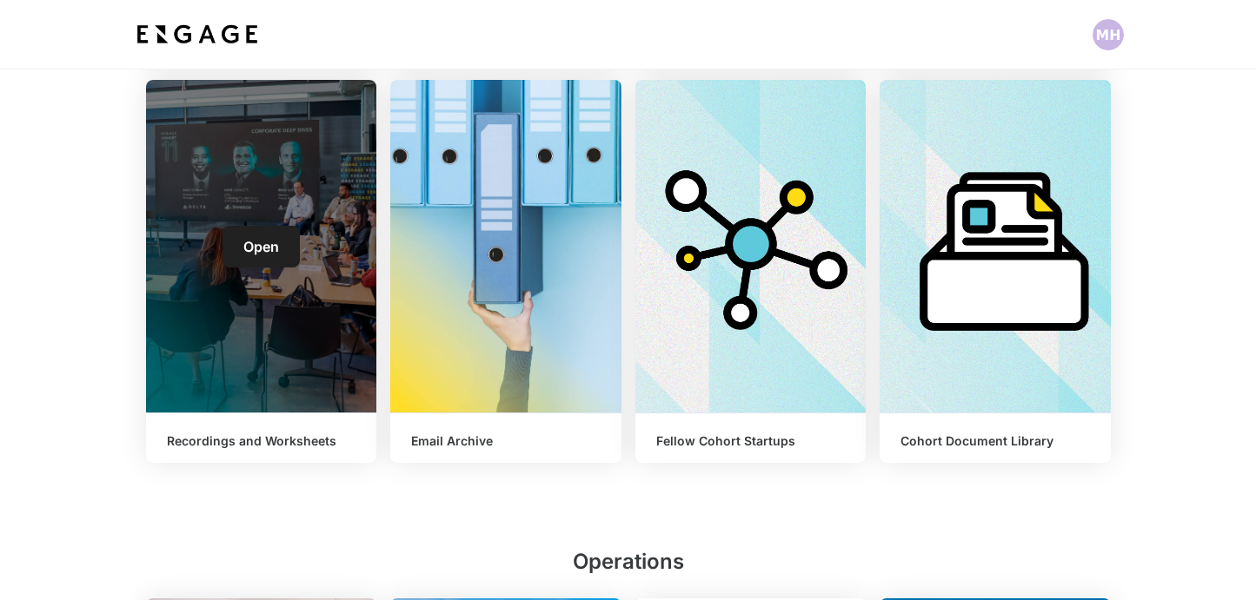
click at [278, 313] on div "Open" at bounding box center [261, 246] width 231 height 333
click at [267, 238] on span "Open" at bounding box center [261, 246] width 36 height 17
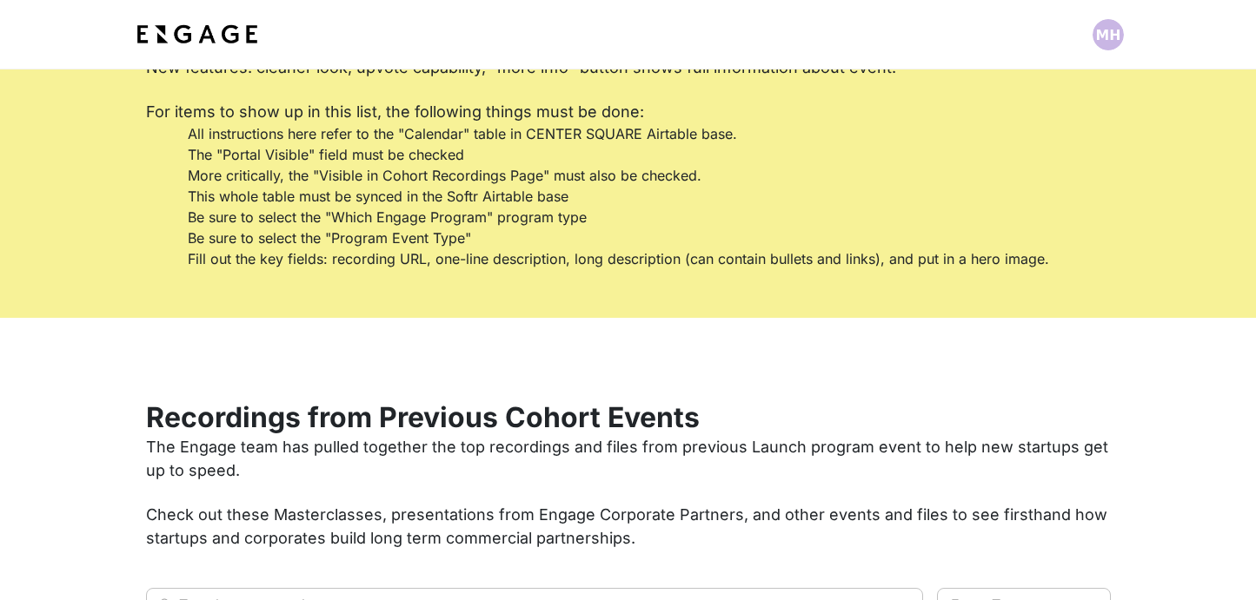
scroll to position [180, 0]
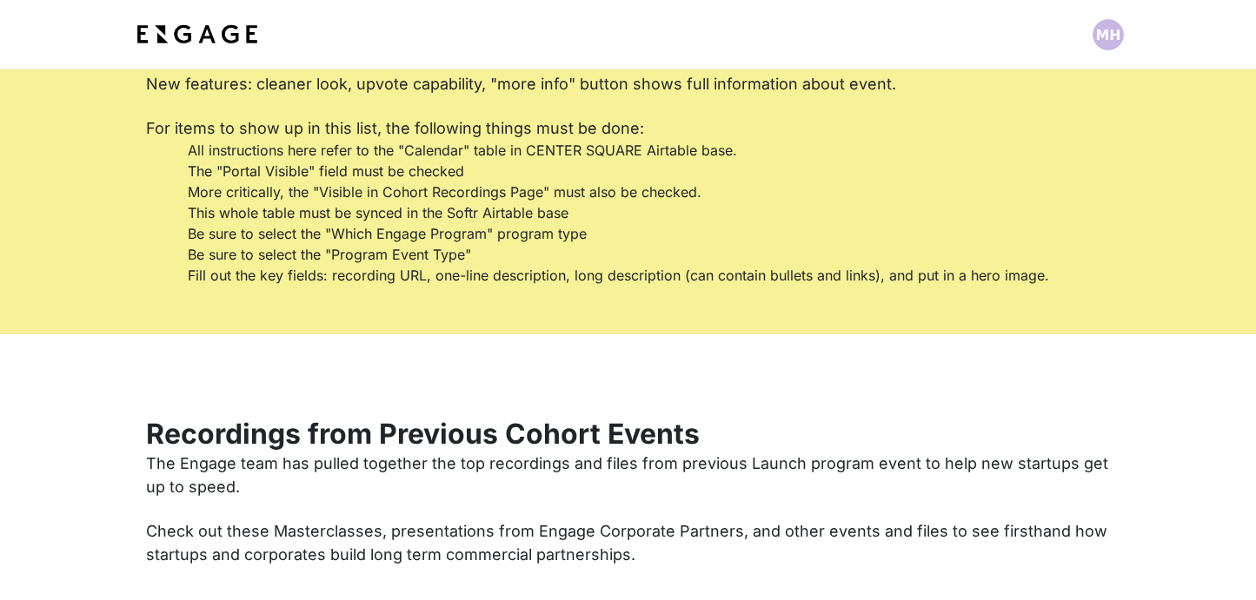
click at [181, 233] on li "Be sure to select the "Which Engage Program" program type" at bounding box center [628, 233] width 923 height 21
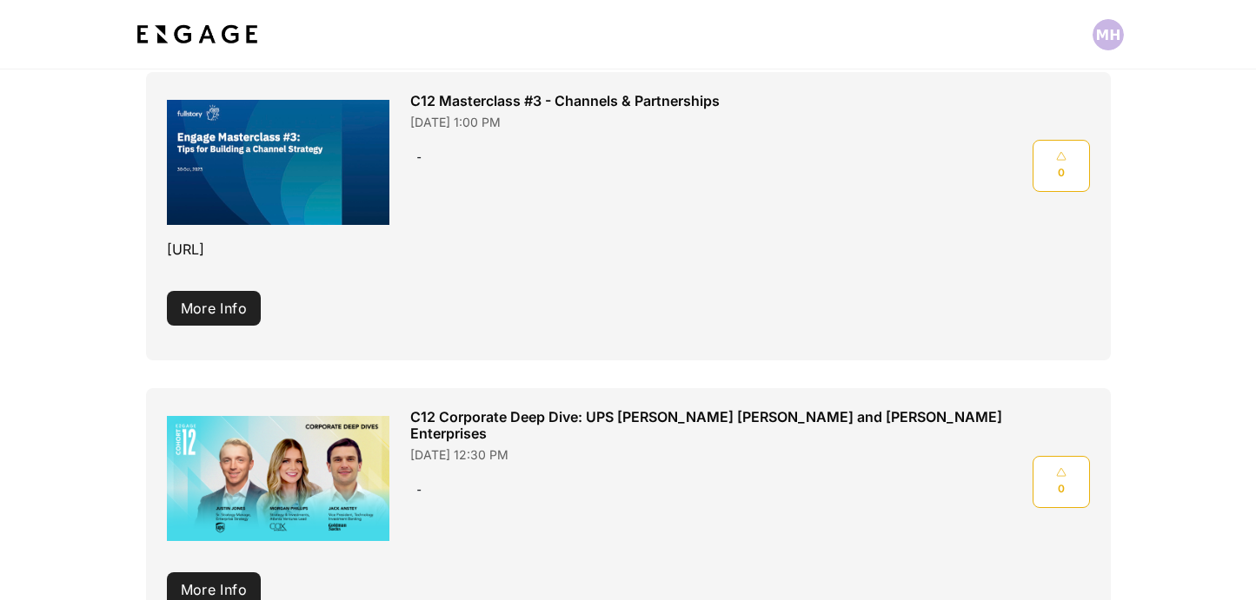
scroll to position [810, 0]
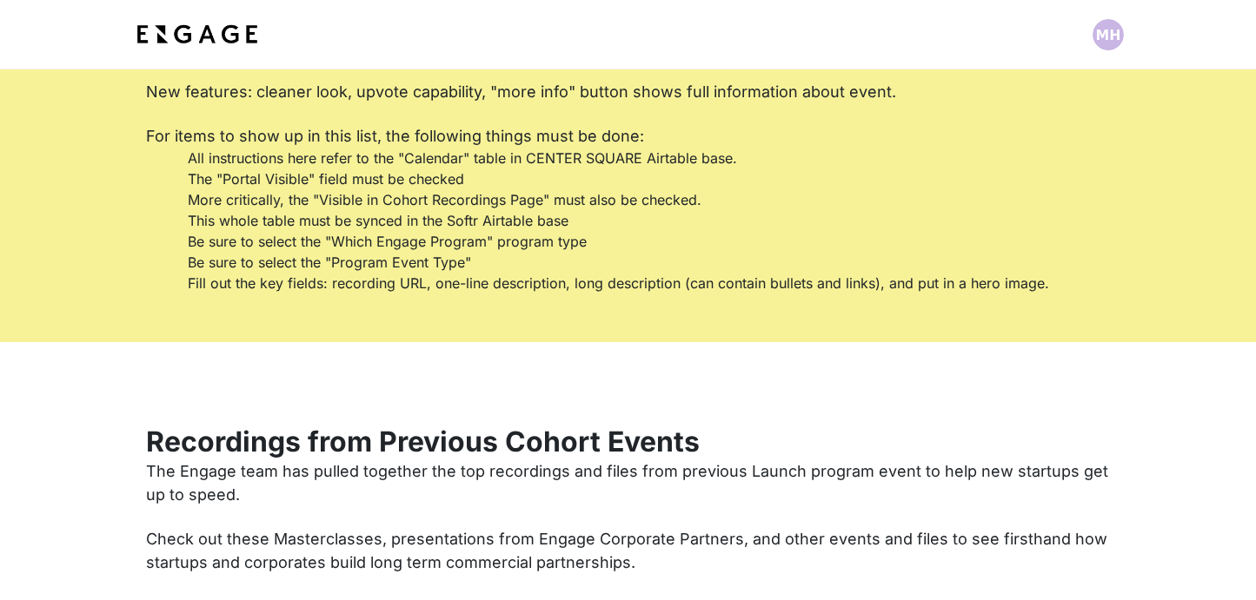
scroll to position [151, 0]
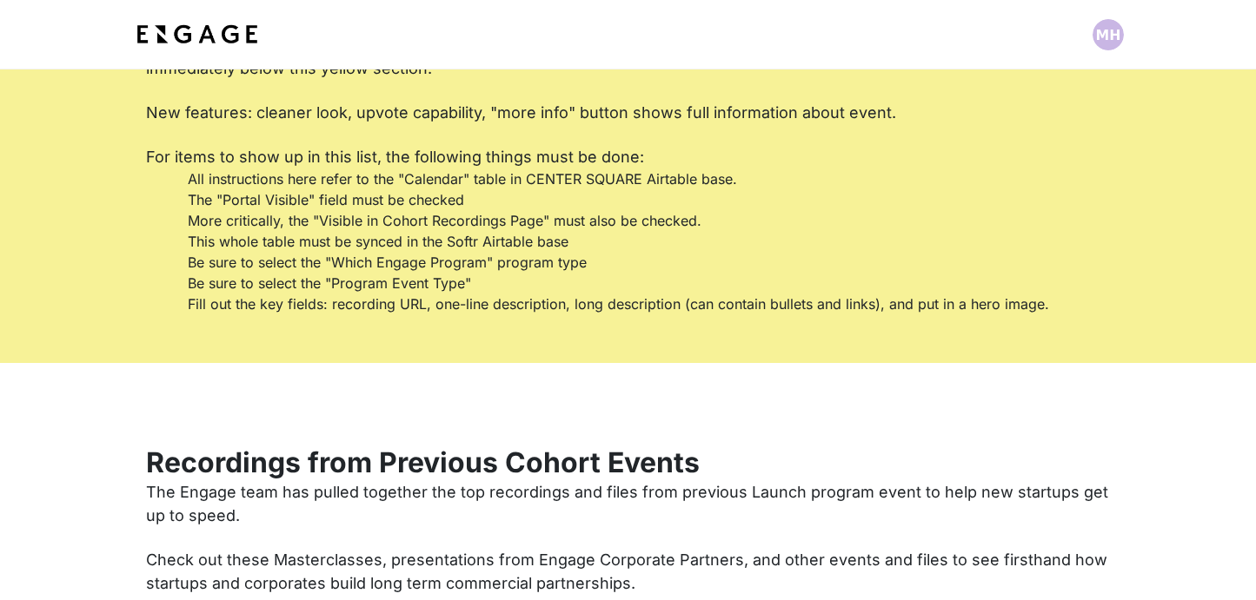
click at [103, 305] on section "Instructions for Engage Users This section should only be visible to people log…" at bounding box center [628, 140] width 1256 height 445
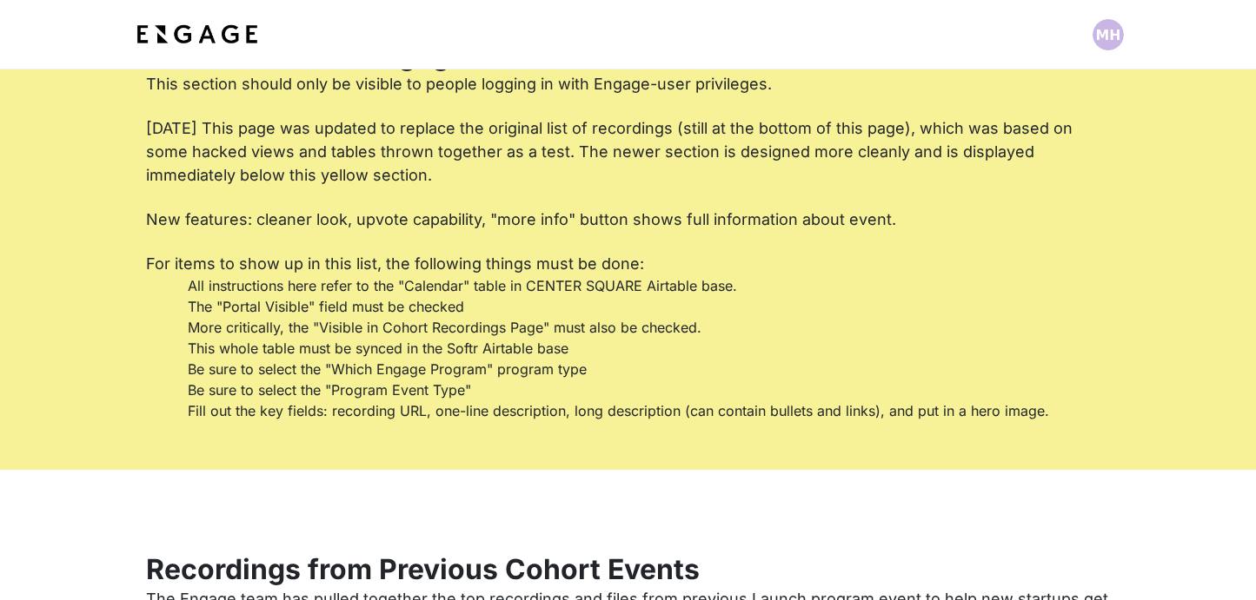
scroll to position [0, 0]
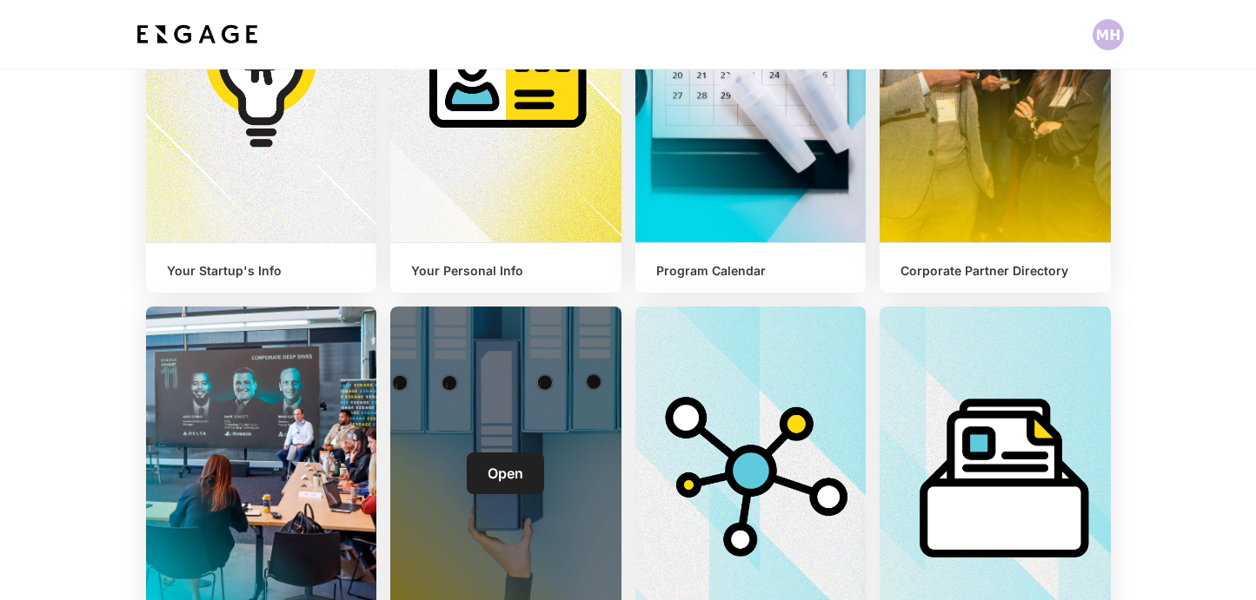
scroll to position [706, 0]
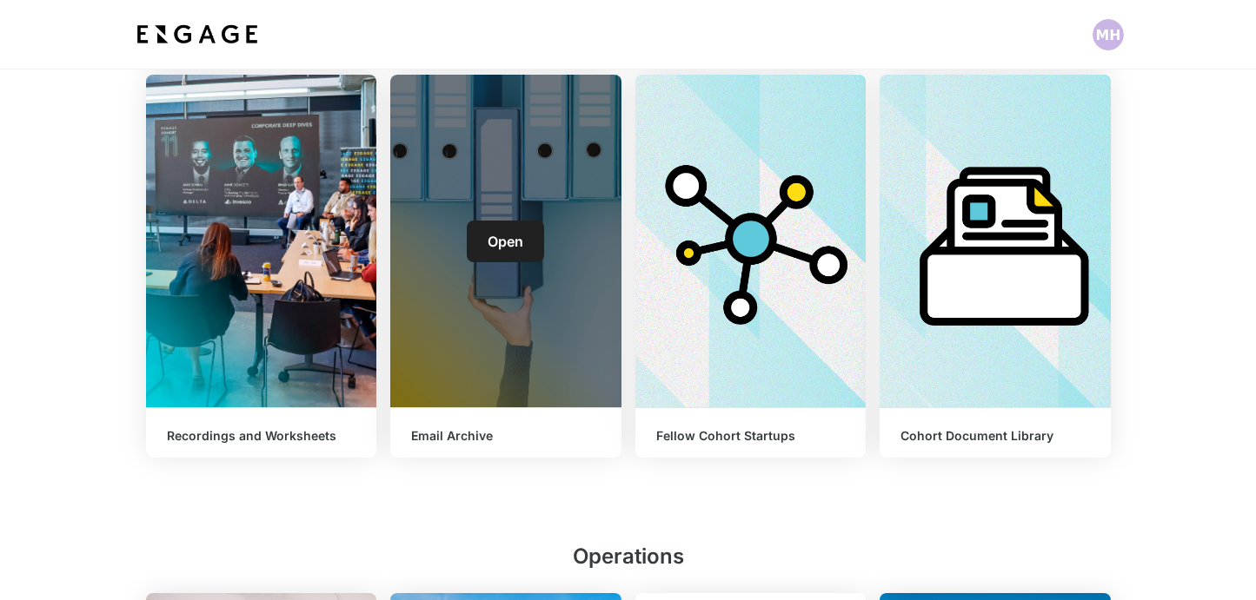
click at [500, 249] on link "Open" at bounding box center [505, 242] width 77 height 42
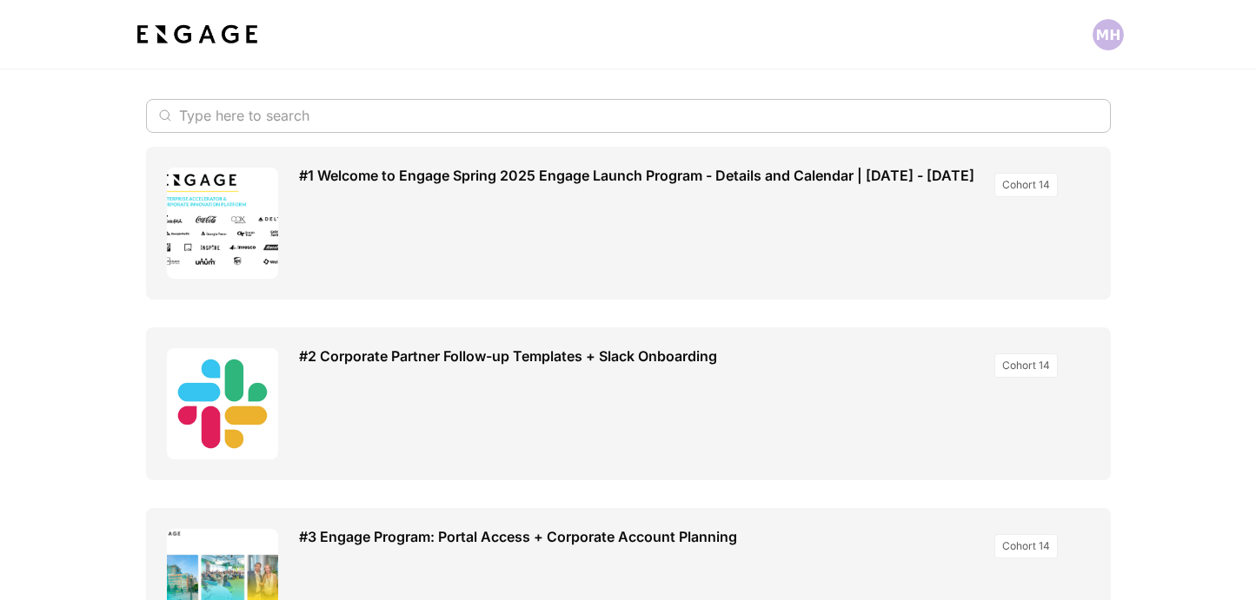
scroll to position [523, 0]
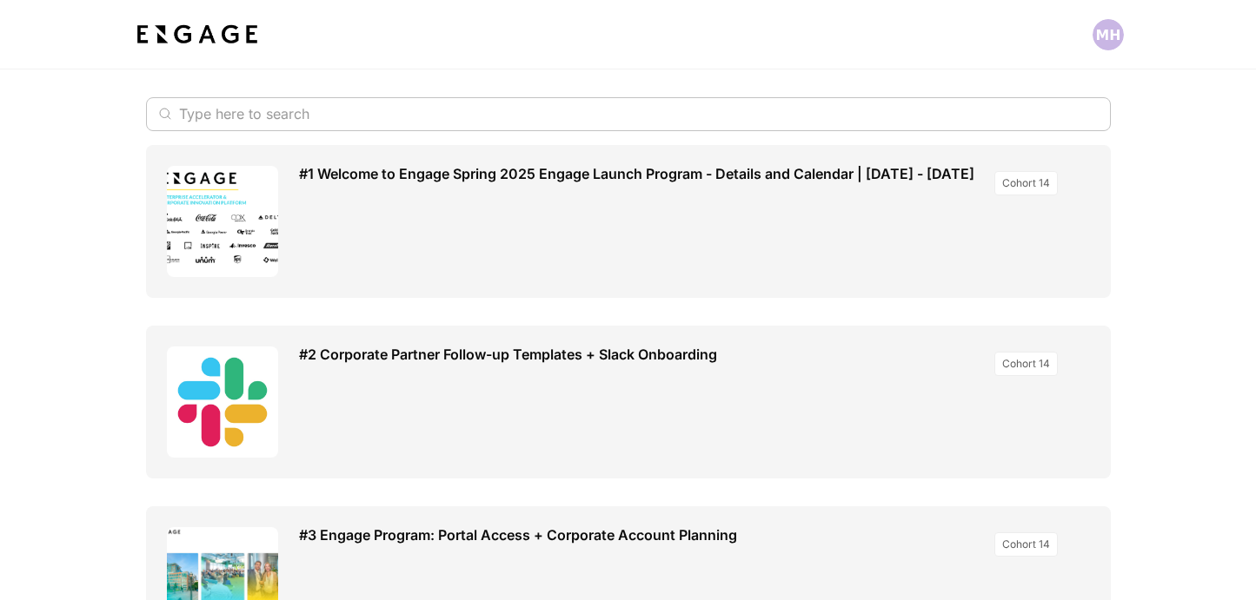
click at [172, 36] on img at bounding box center [197, 34] width 129 height 31
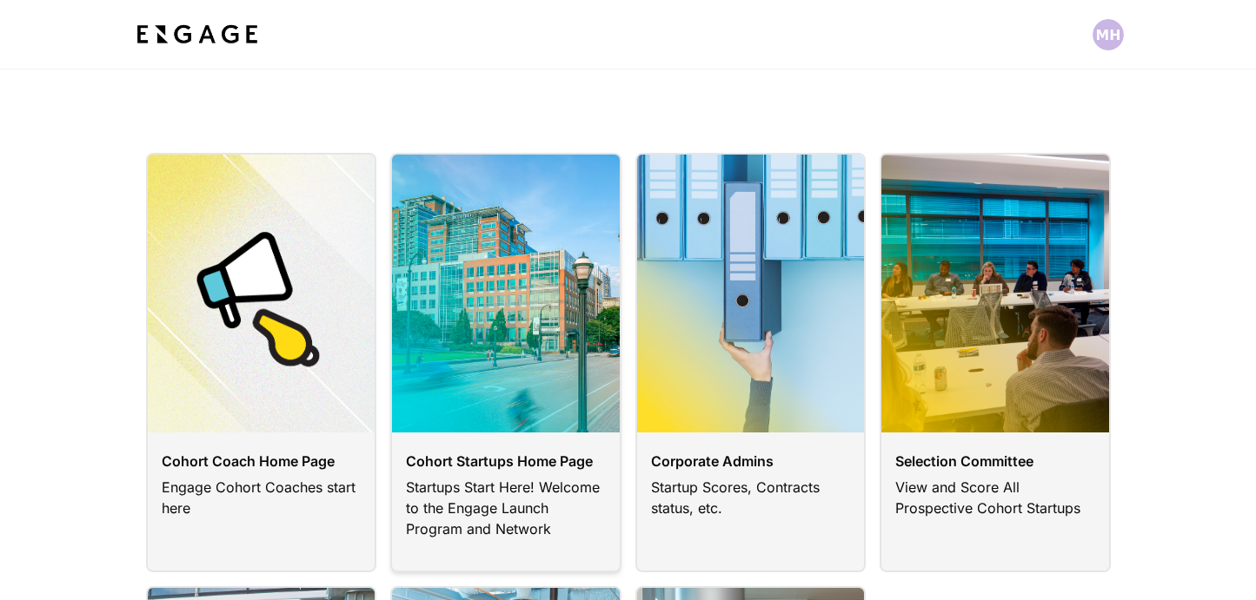
click at [480, 314] on link at bounding box center [505, 363] width 231 height 420
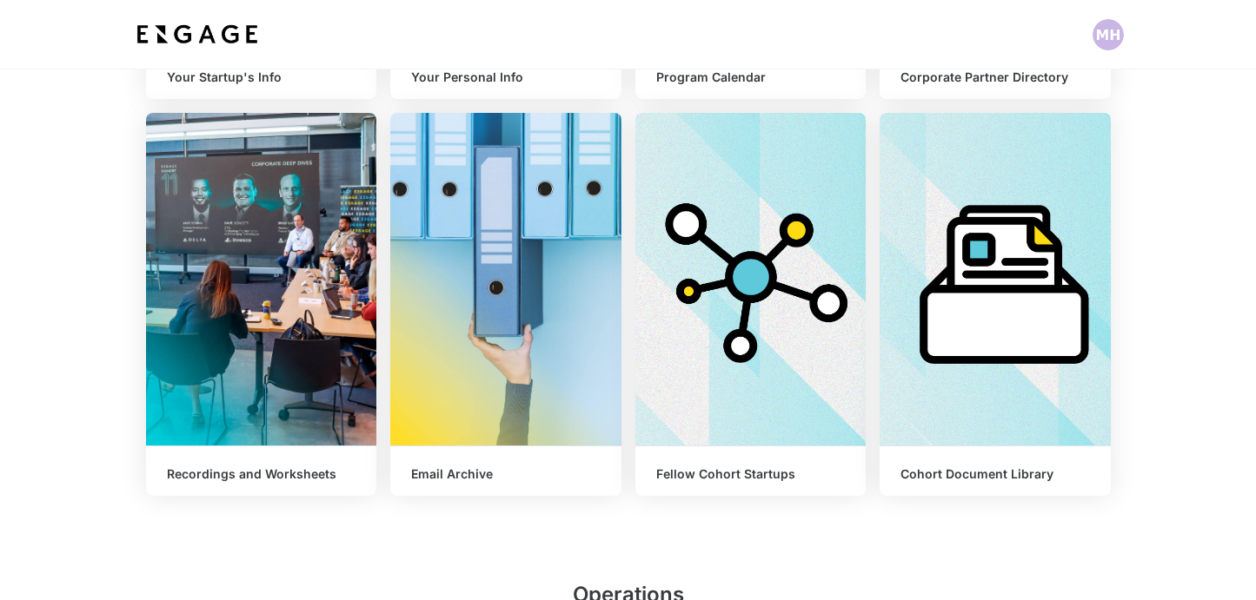
scroll to position [688, 0]
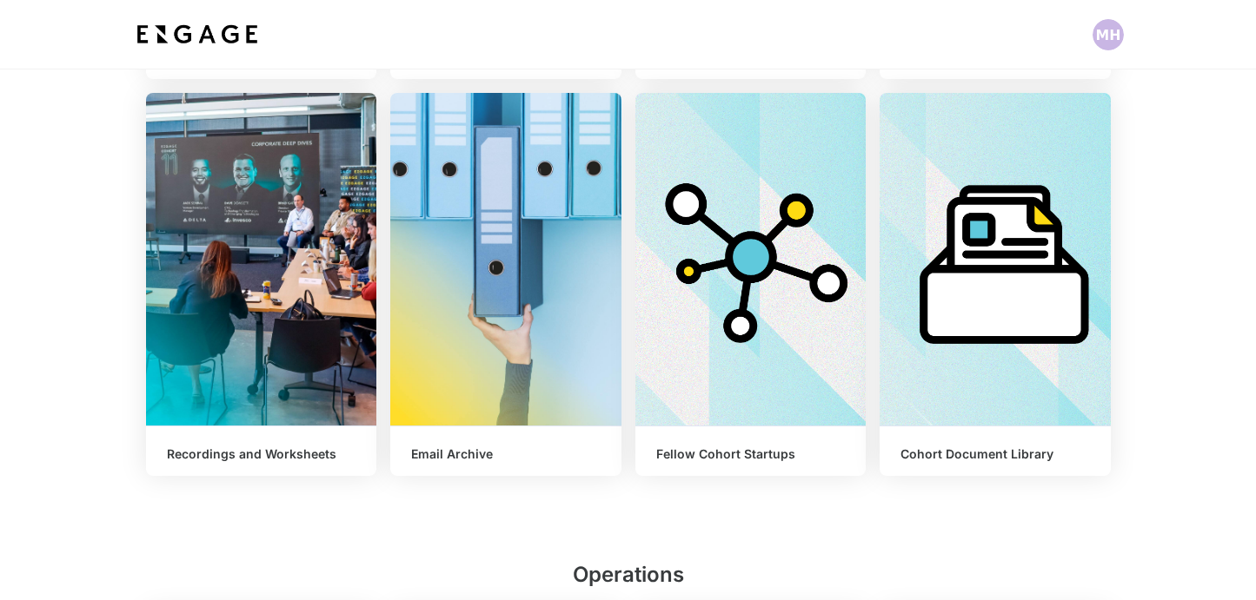
click at [267, 328] on html "Welcome to the Engage Program! We are excited to work with you. This portal hou…" at bounding box center [628, 565] width 1256 height 2506
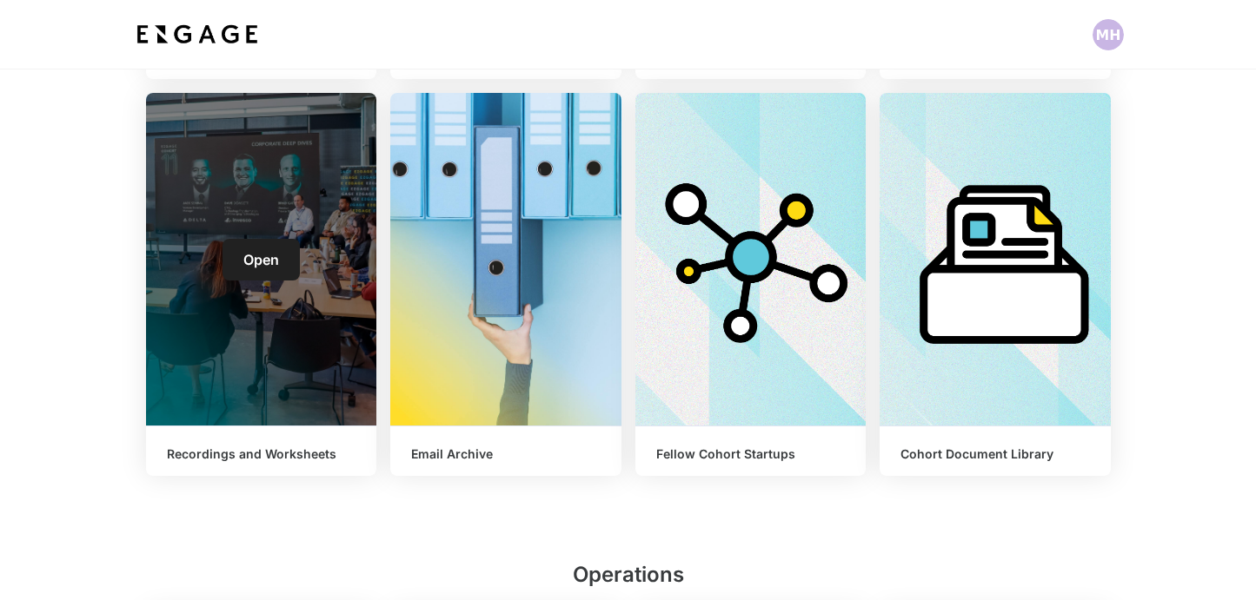
click at [258, 249] on link "Open" at bounding box center [260, 260] width 77 height 42
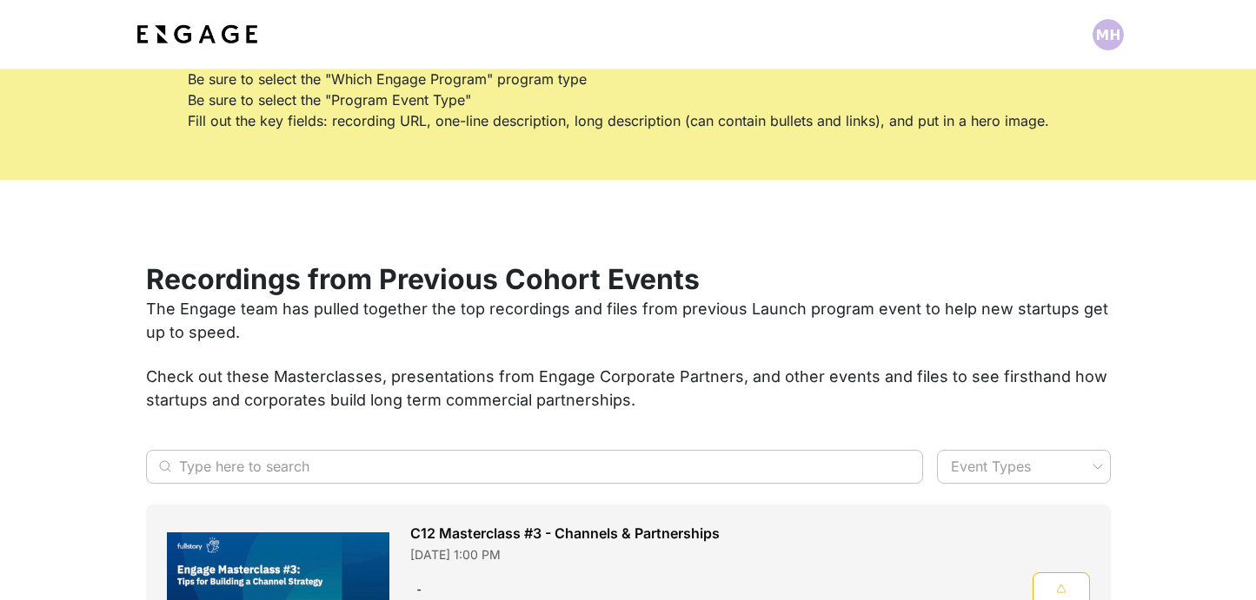
scroll to position [335, 0]
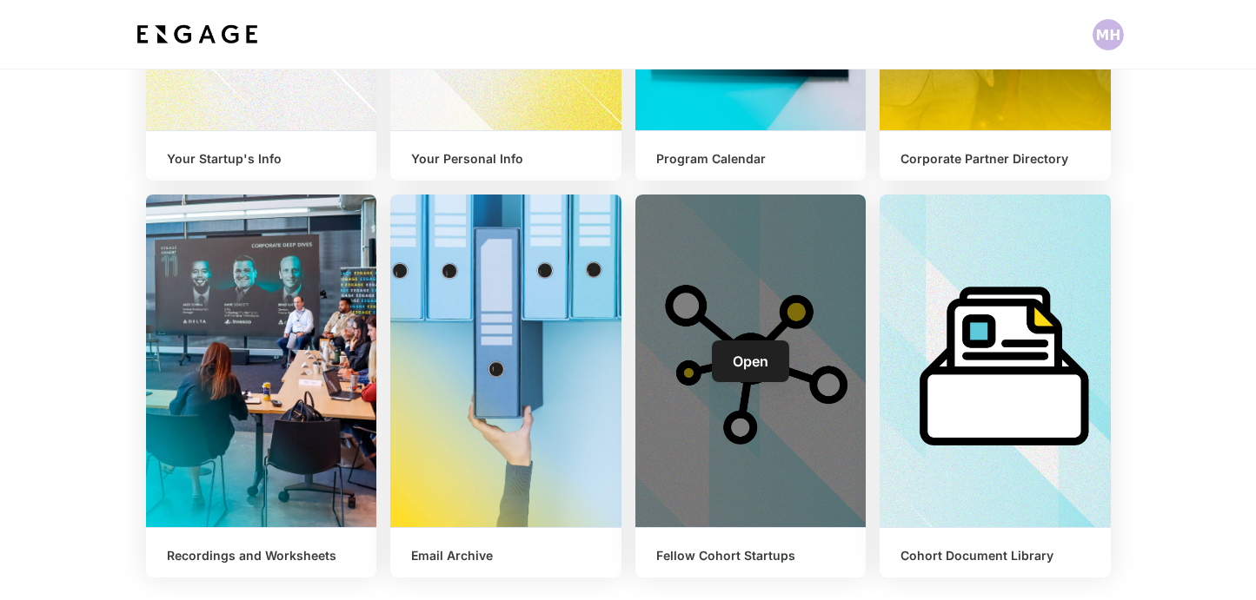
scroll to position [660, 0]
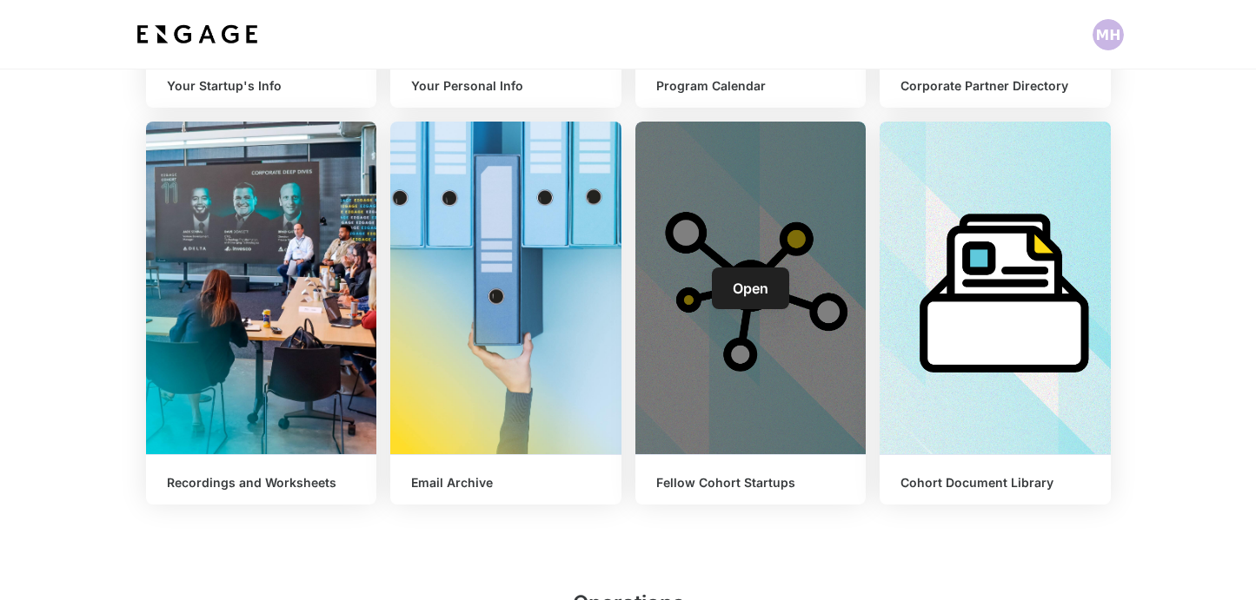
click at [747, 309] on div "Open" at bounding box center [750, 288] width 231 height 333
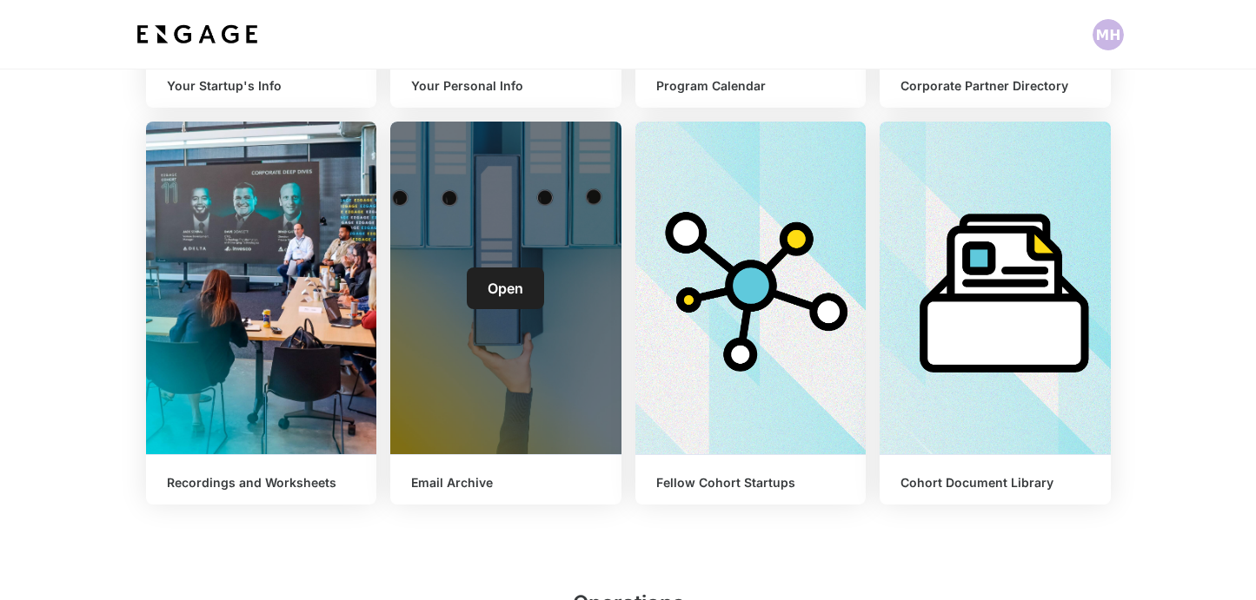
click at [518, 291] on span "Open" at bounding box center [506, 288] width 36 height 17
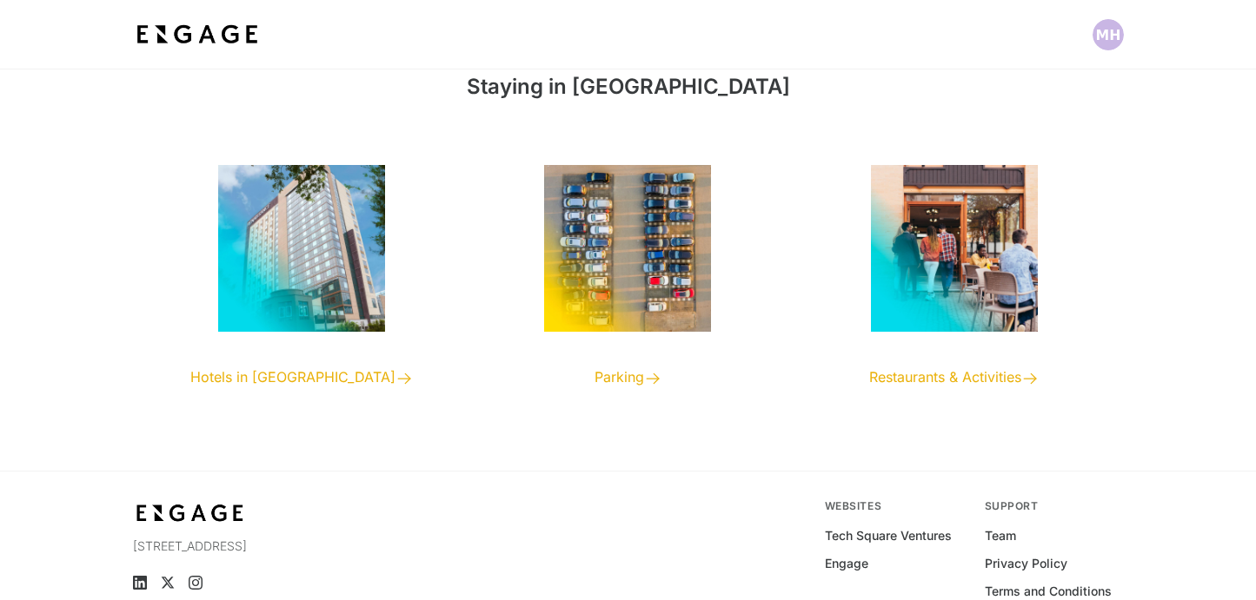
scroll to position [86, 0]
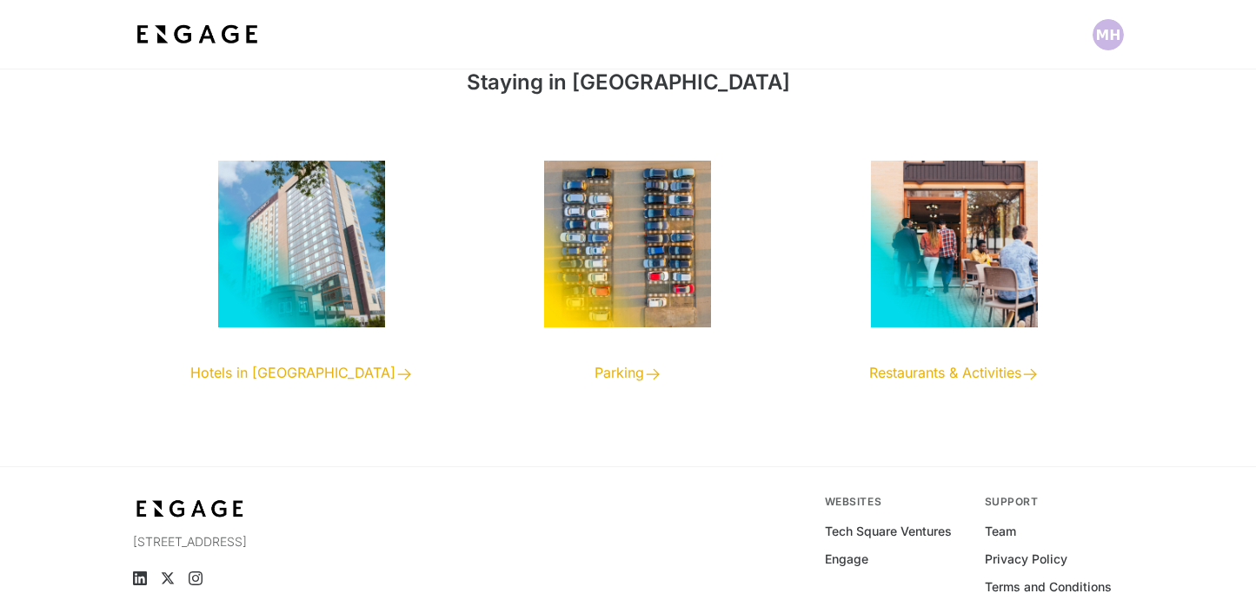
click at [303, 371] on span "Hotels in [GEOGRAPHIC_DATA]" at bounding box center [292, 372] width 205 height 17
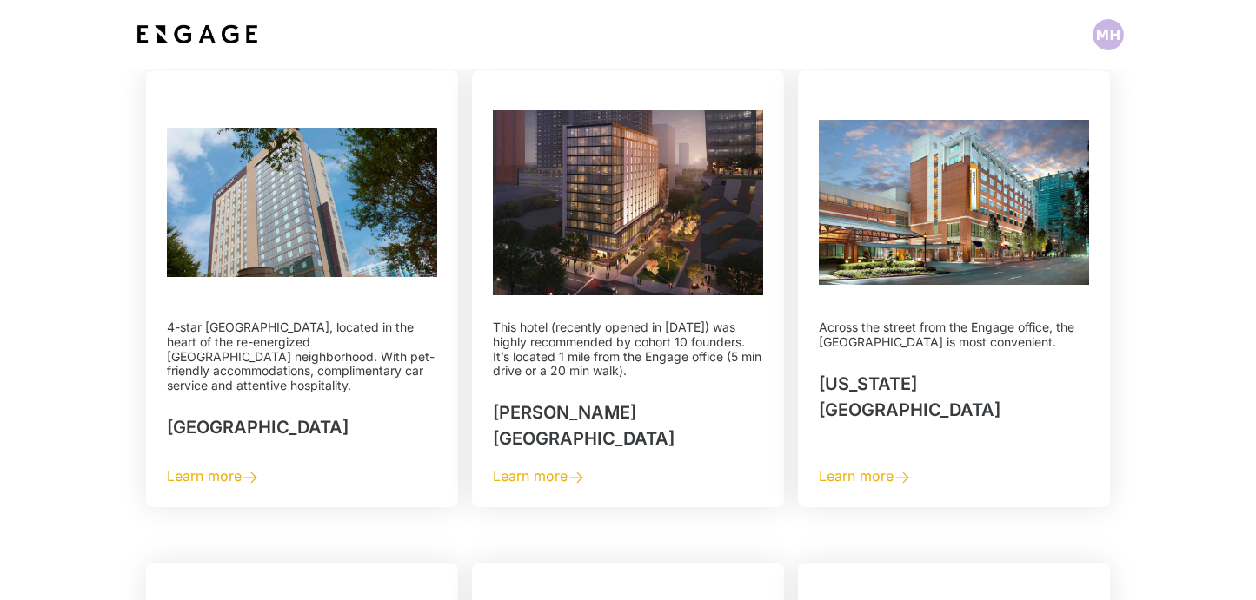
scroll to position [208, 0]
